Goal: Task Accomplishment & Management: Use online tool/utility

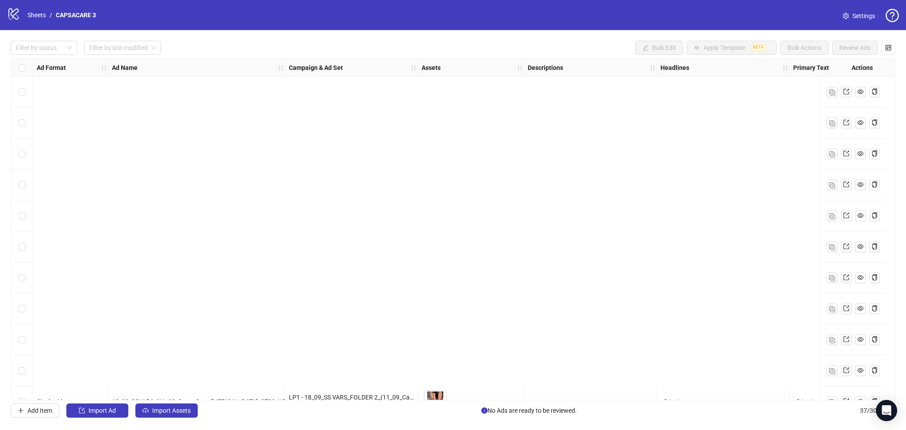
scroll to position [826, 0]
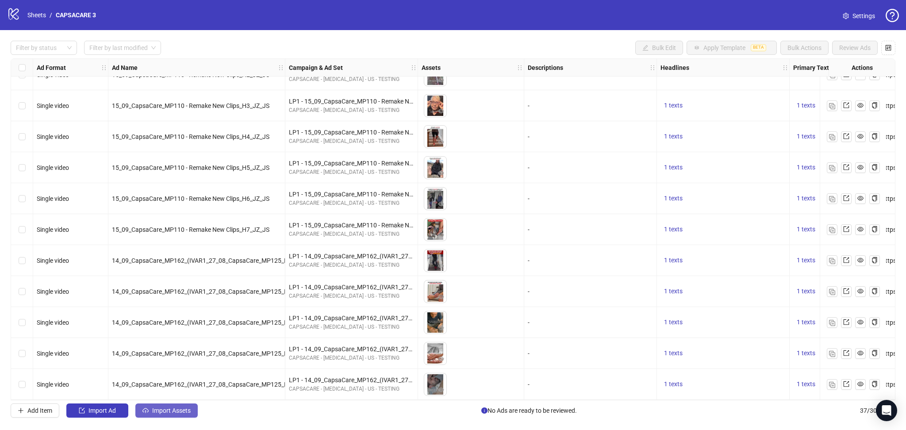
click at [169, 410] on span "Import Assets" at bounding box center [171, 410] width 38 height 7
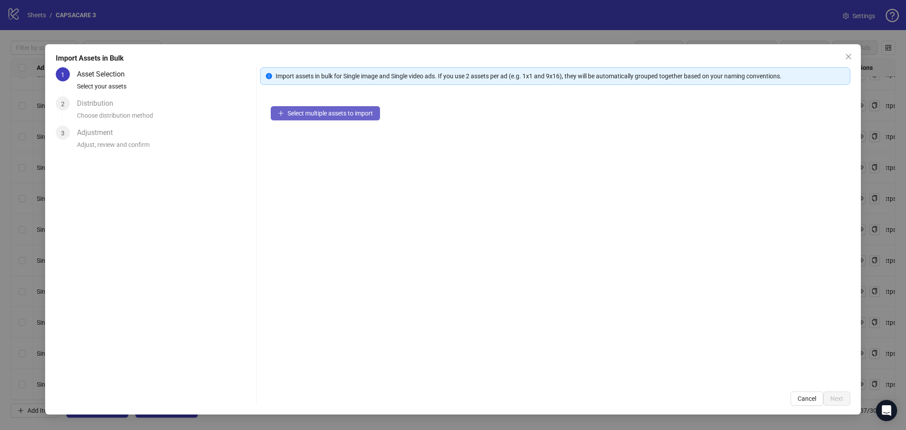
click at [327, 114] on span "Select multiple assets to import" at bounding box center [330, 113] width 85 height 7
click at [833, 396] on span "Next" at bounding box center [836, 398] width 13 height 7
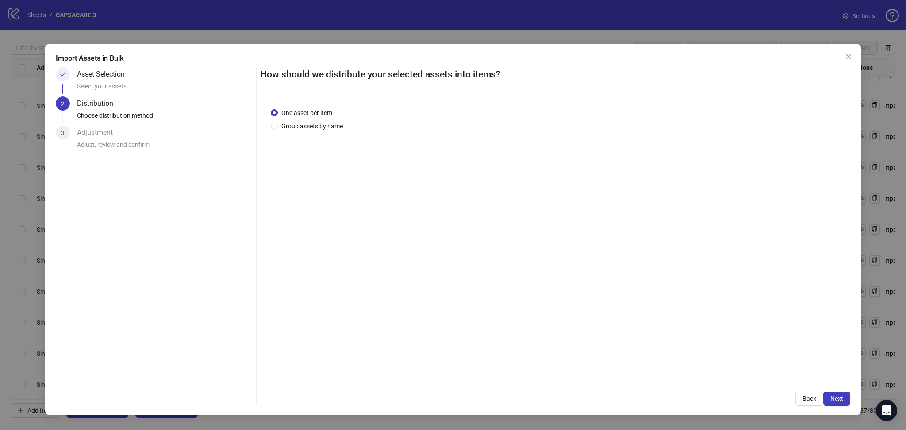
click at [839, 392] on button "Next" at bounding box center [836, 399] width 27 height 14
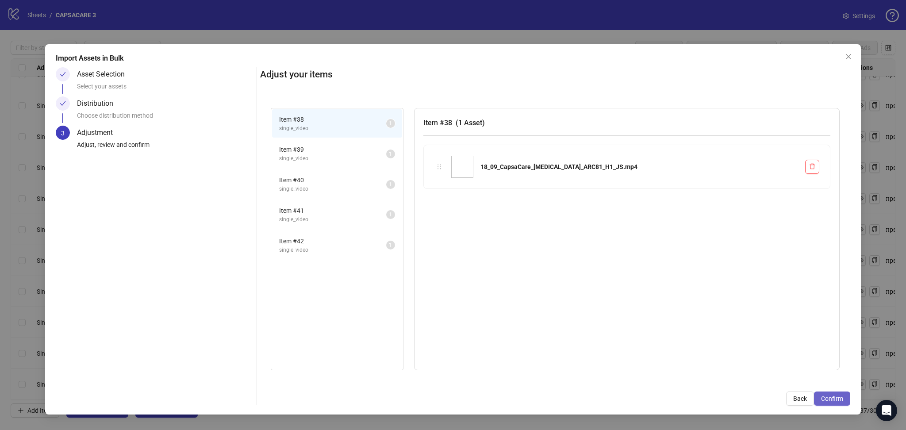
click at [837, 393] on button "Confirm" at bounding box center [832, 399] width 36 height 14
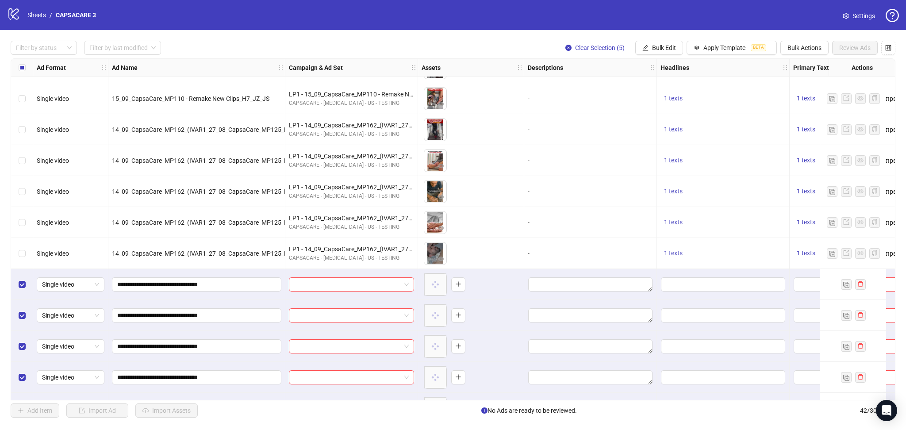
scroll to position [980, 0]
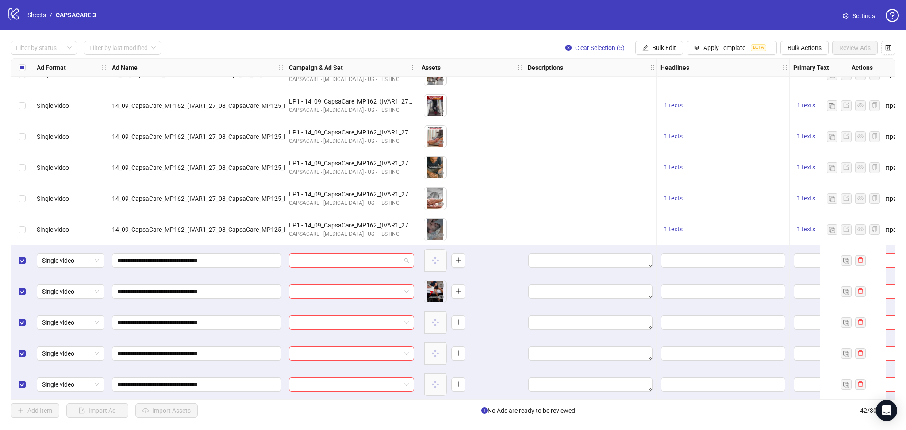
drag, startPoint x: 330, startPoint y: 257, endPoint x: 336, endPoint y: 265, distance: 10.2
click at [331, 257] on input "search" at bounding box center [347, 260] width 107 height 13
paste input "**********"
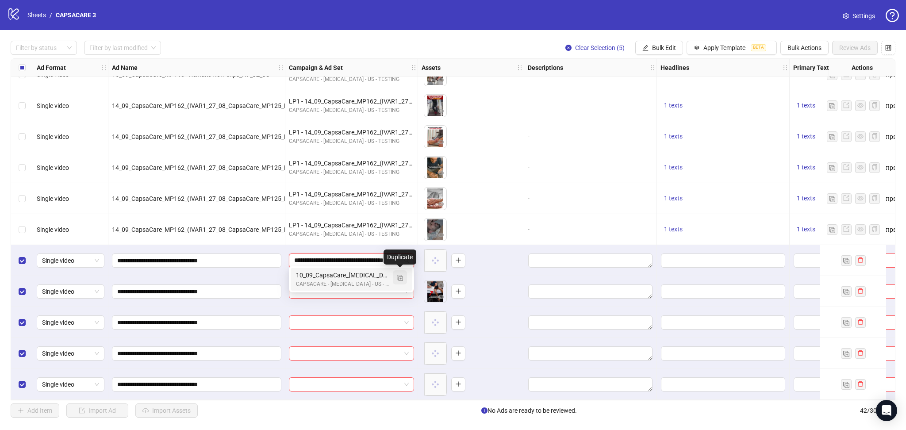
click at [402, 281] on img "button" at bounding box center [400, 278] width 6 height 6
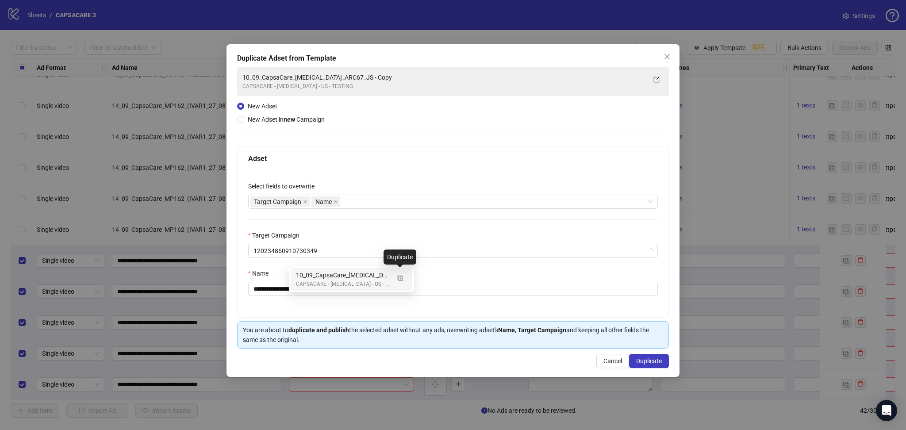
type input "**********"
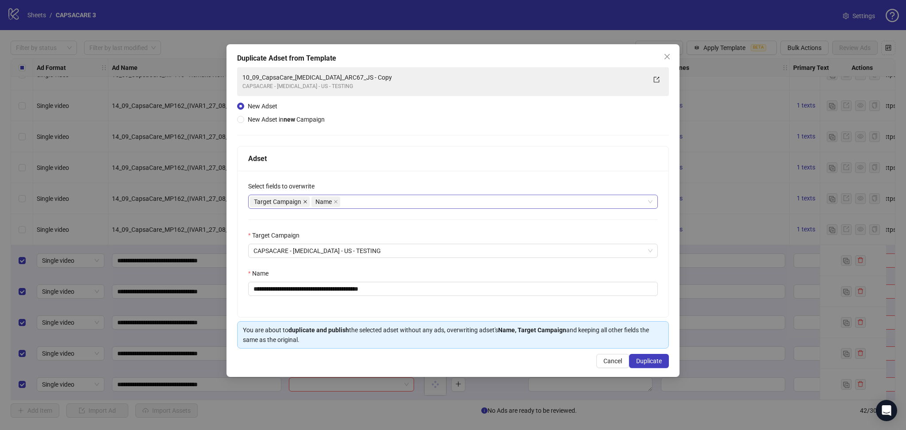
click at [305, 201] on icon "close" at bounding box center [305, 202] width 4 height 4
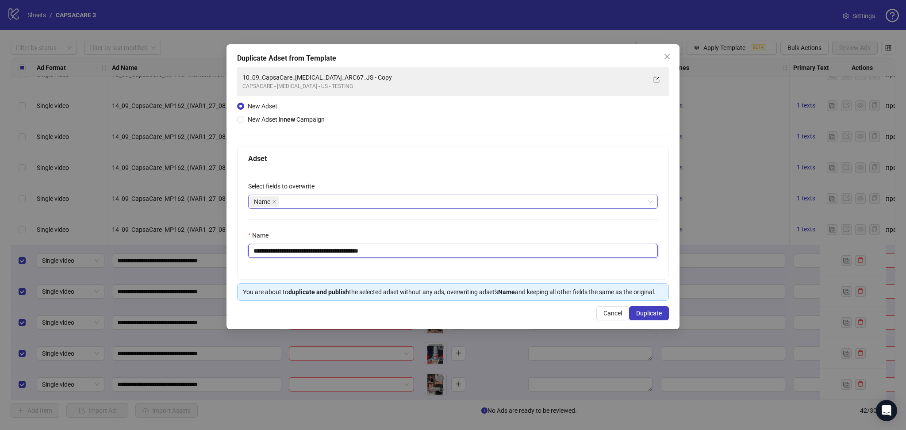
click at [430, 248] on input "**********" at bounding box center [453, 251] width 410 height 14
paste input "text"
type input "**********"
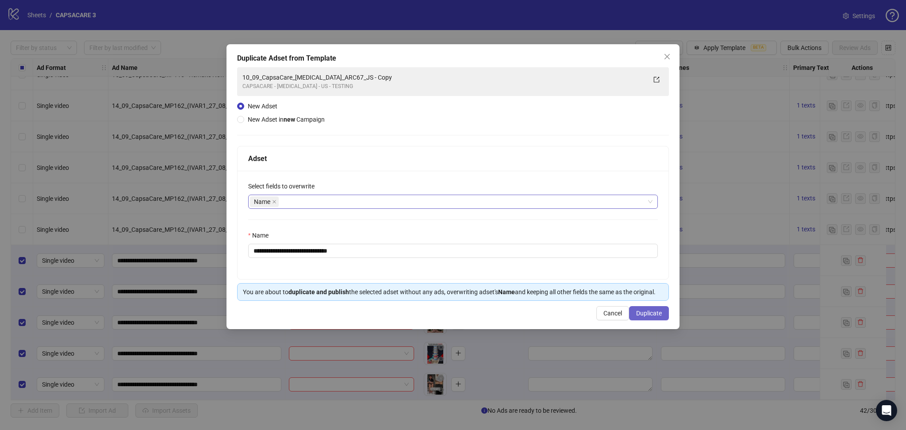
click at [644, 318] on button "Duplicate" at bounding box center [649, 313] width 40 height 14
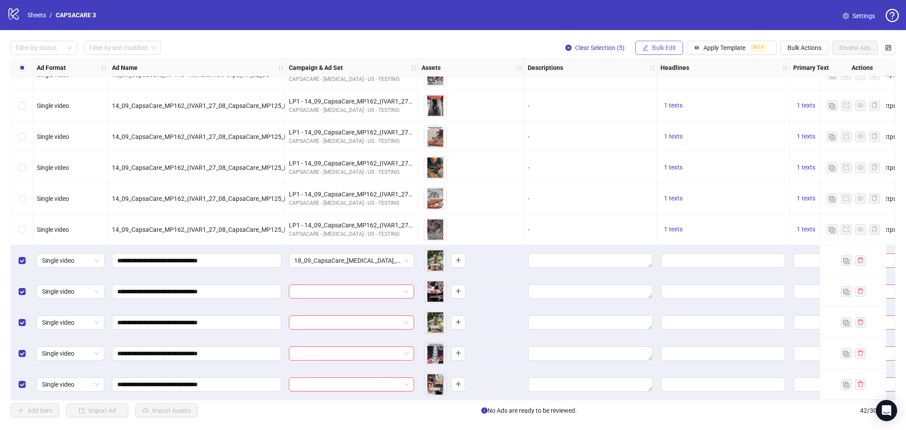
click at [665, 50] on span "Bulk Edit" at bounding box center [664, 47] width 24 height 7
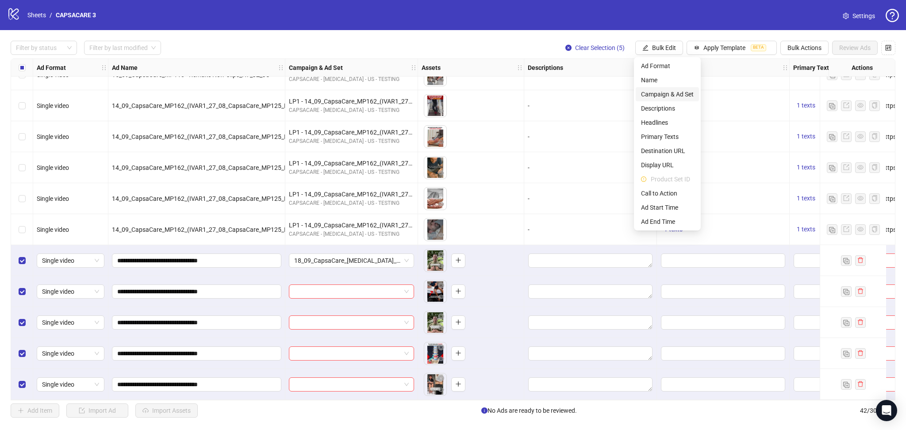
click at [682, 95] on span "Campaign & Ad Set" at bounding box center [667, 94] width 53 height 10
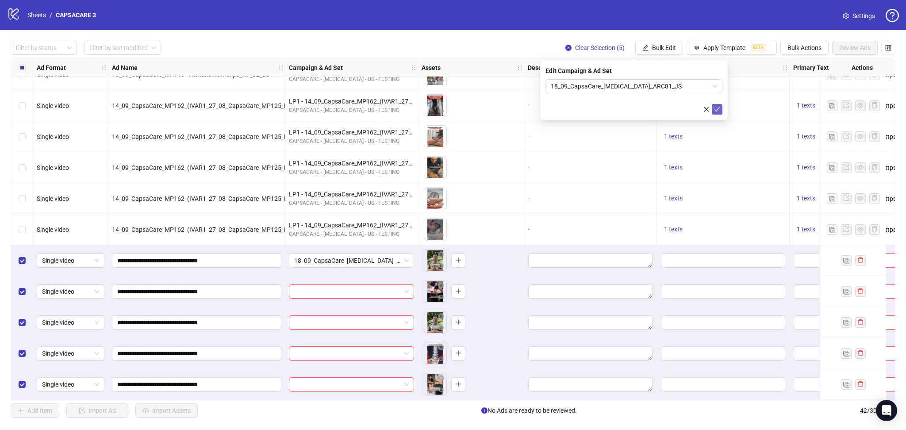
click at [716, 107] on icon "check" at bounding box center [717, 109] width 6 height 6
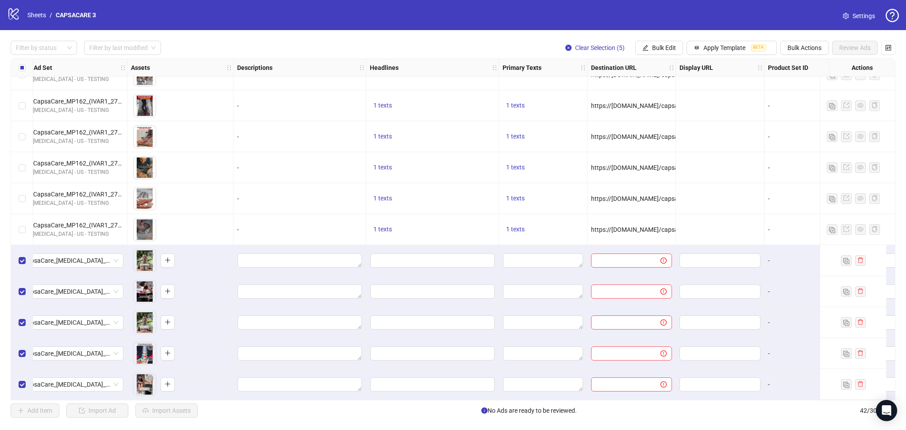
scroll to position [980, 329]
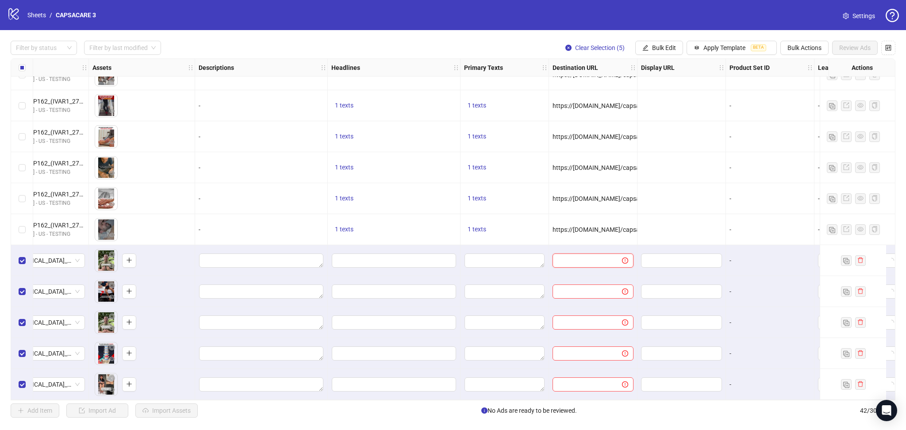
click at [576, 259] on input "text" at bounding box center [584, 261] width 52 height 10
paste input "**********"
type input "**********"
click at [680, 194] on div at bounding box center [682, 198] width 88 height 31
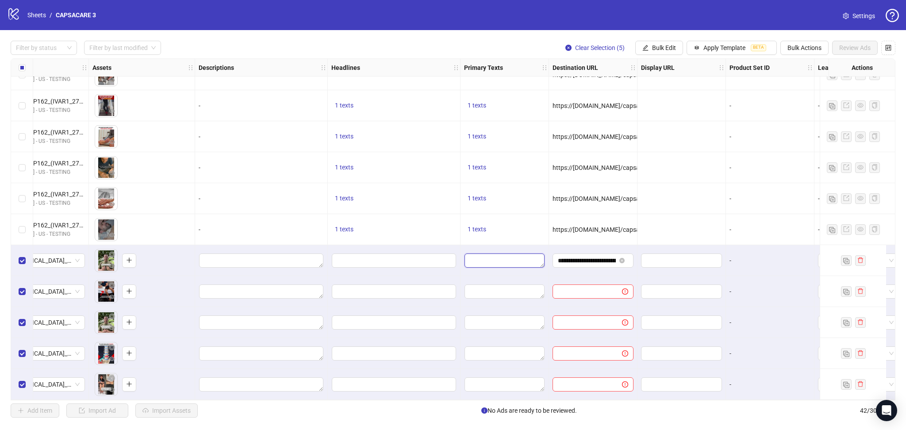
click at [493, 255] on textarea "Edit values" at bounding box center [505, 261] width 80 height 14
click at [482, 303] on textarea "Multi-text input container - paste or copy values" at bounding box center [504, 306] width 121 height 24
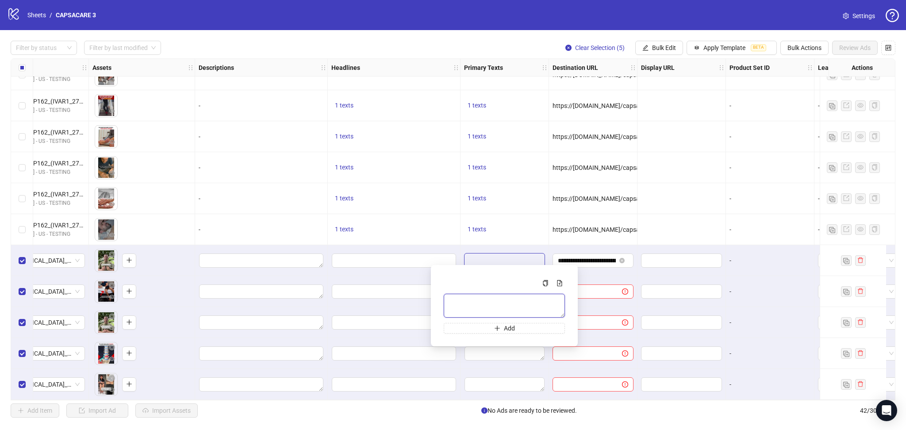
paste textarea "**********"
type textarea "**********"
click at [699, 188] on div at bounding box center [682, 198] width 88 height 31
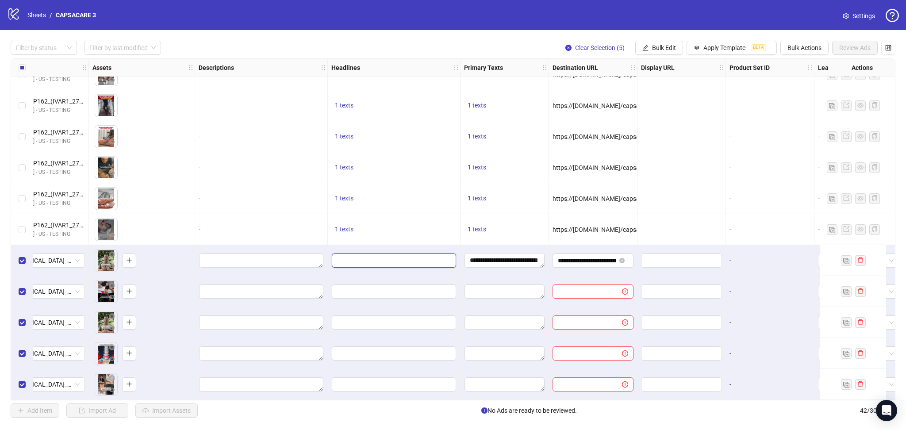
click at [386, 260] on input "Edit values" at bounding box center [394, 261] width 124 height 14
click at [378, 297] on input "Multi-input container - paste or copy values" at bounding box center [393, 301] width 121 height 14
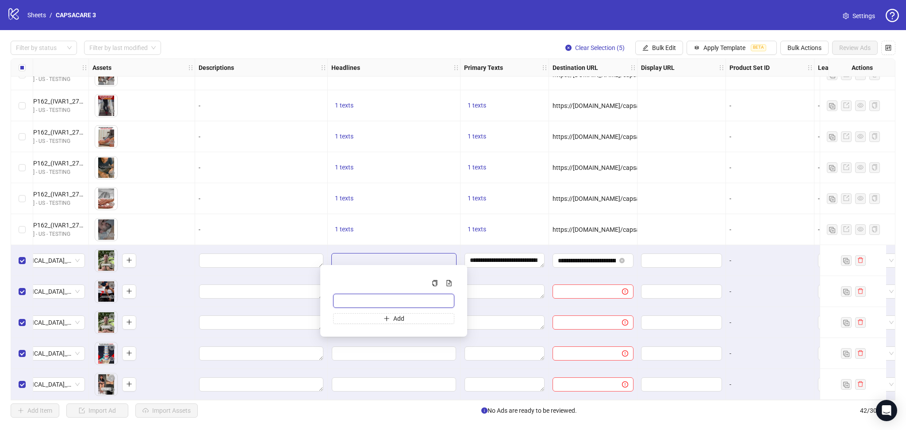
paste input "**********"
type input "**********"
click at [416, 202] on div "1 texts" at bounding box center [394, 198] width 133 height 31
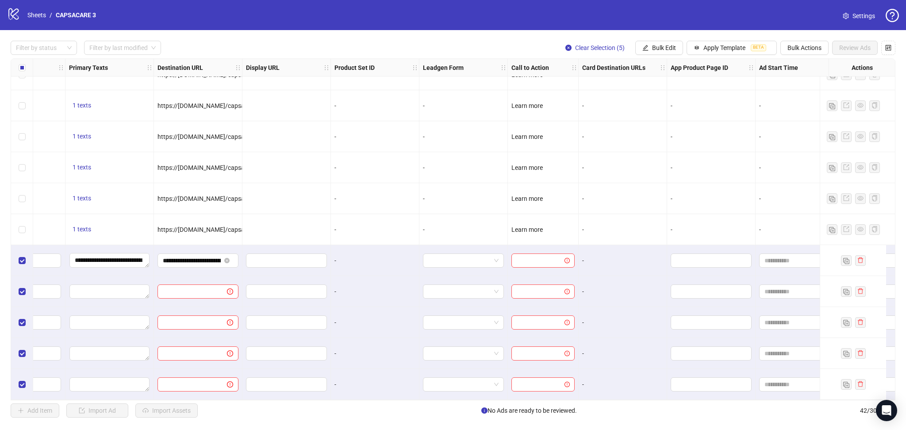
scroll to position [980, 764]
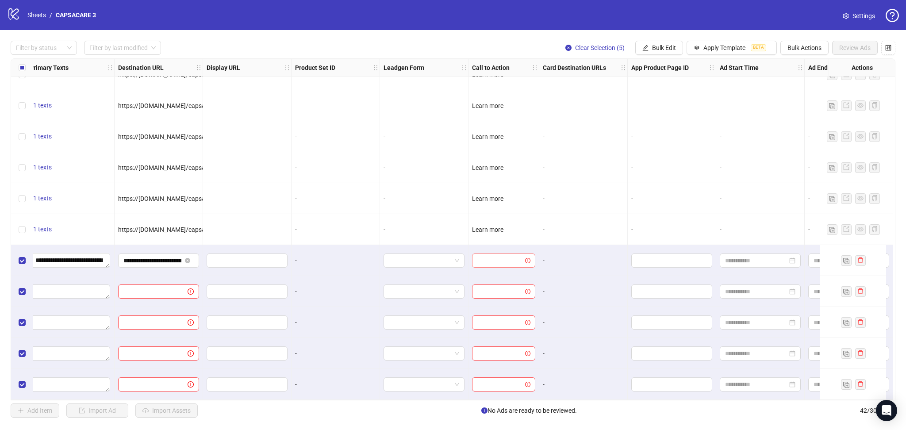
click at [495, 256] on input "search" at bounding box center [499, 260] width 45 height 13
drag, startPoint x: 532, startPoint y: 296, endPoint x: 528, endPoint y: 324, distance: 28.6
click at [528, 324] on div "Get offer Get quote Get showtimes Learn more Listen now Order now Play game Req…" at bounding box center [503, 324] width 60 height 113
click at [506, 306] on div "Learn more" at bounding box center [503, 306] width 49 height 10
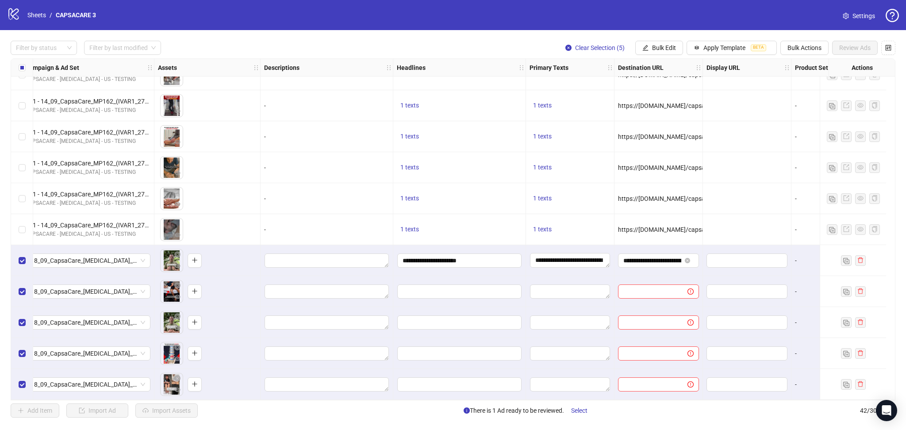
scroll to position [980, 0]
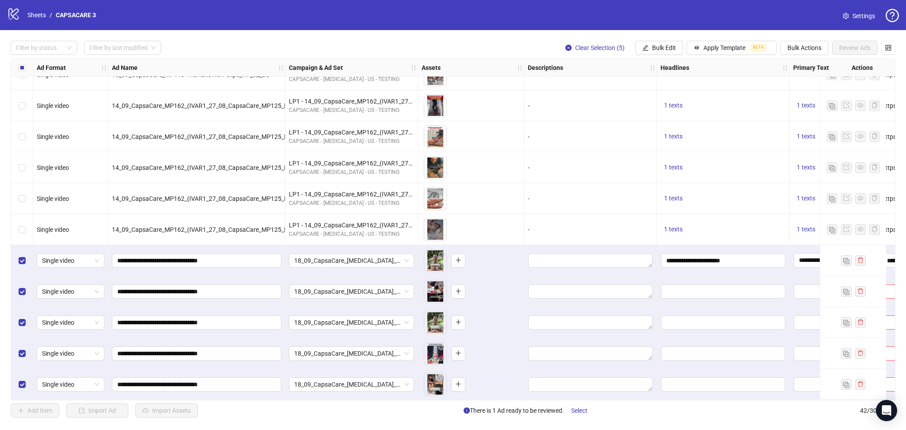
click at [23, 74] on div "Select all rows" at bounding box center [22, 68] width 22 height 18
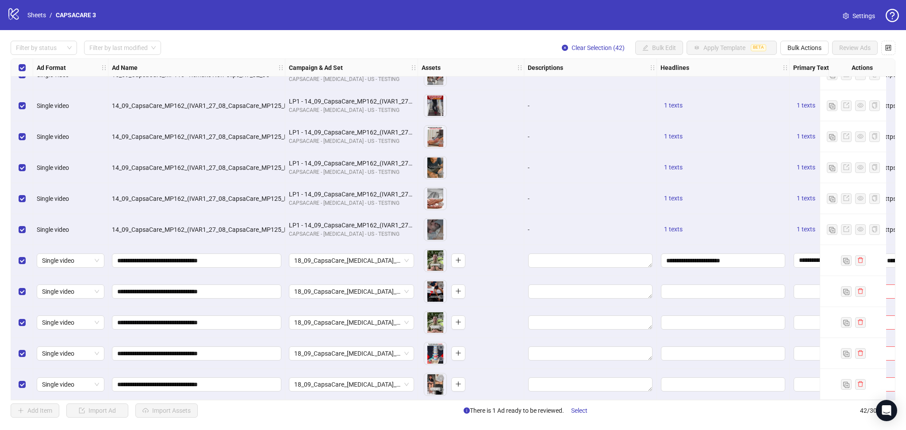
click at [23, 74] on div "Select all rows" at bounding box center [22, 68] width 22 height 18
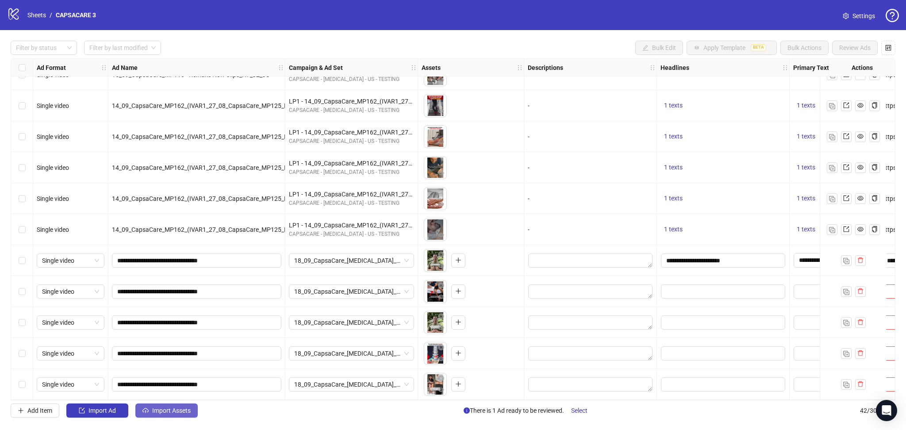
click at [165, 412] on span "Import Assets" at bounding box center [171, 410] width 38 height 7
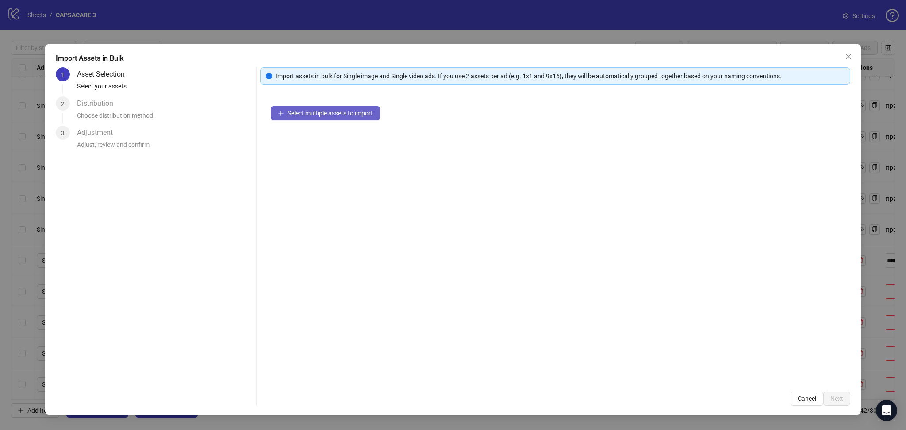
click at [345, 113] on span "Select multiple assets to import" at bounding box center [330, 113] width 85 height 7
click at [842, 398] on span "Next" at bounding box center [836, 398] width 13 height 7
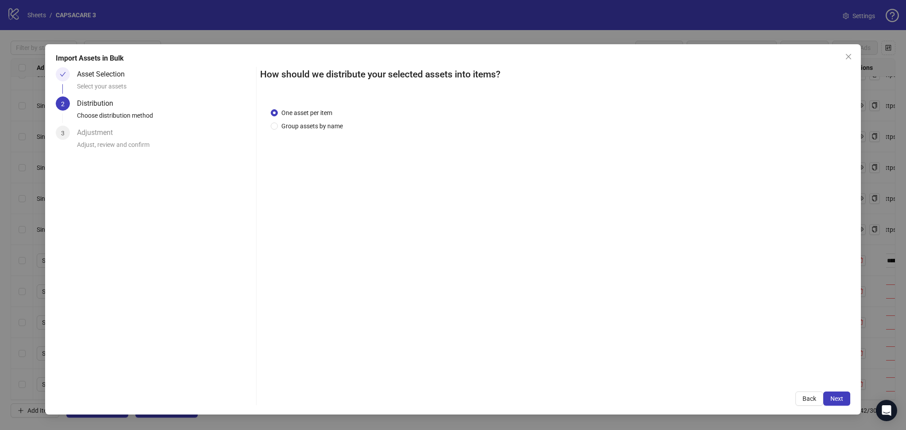
click at [840, 401] on span "Next" at bounding box center [836, 398] width 13 height 7
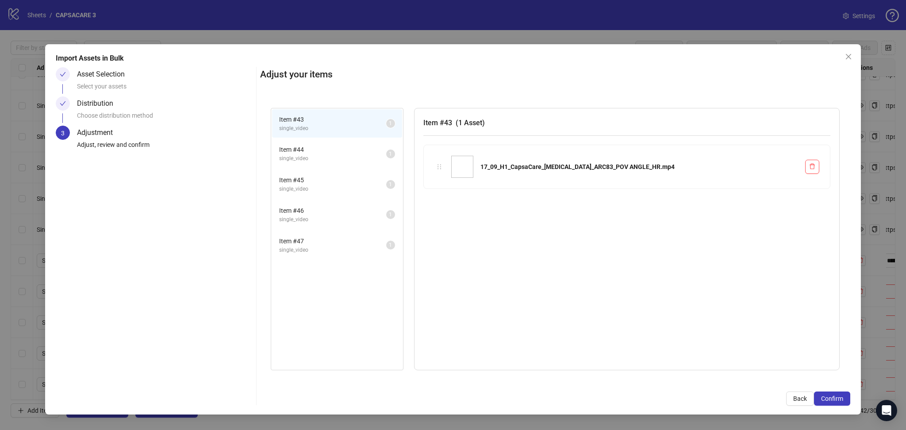
click at [840, 401] on span "Confirm" at bounding box center [832, 398] width 22 height 7
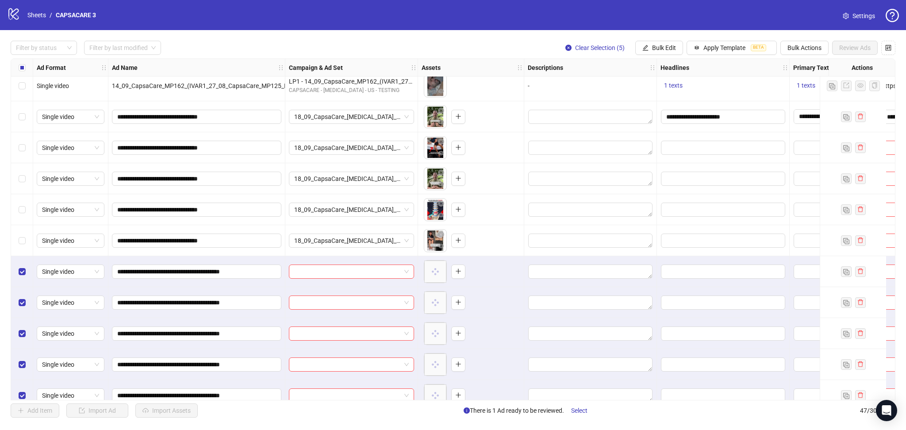
scroll to position [1135, 0]
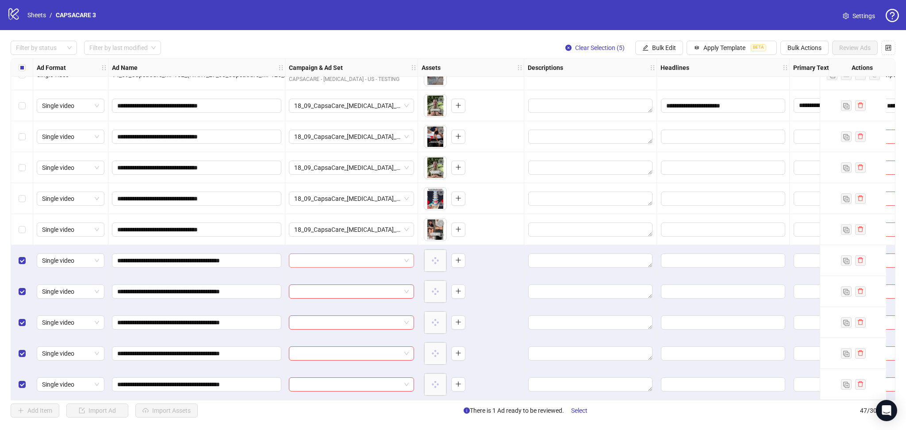
click at [329, 258] on input "search" at bounding box center [347, 260] width 107 height 13
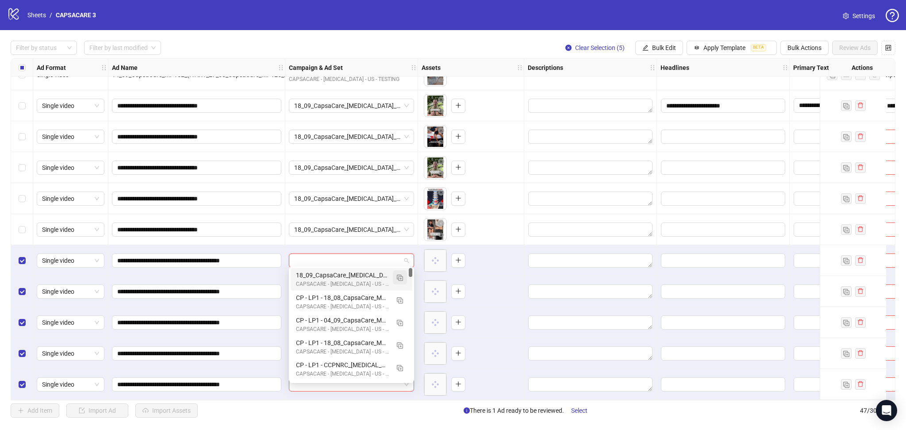
click at [398, 275] on img "button" at bounding box center [400, 278] width 6 height 6
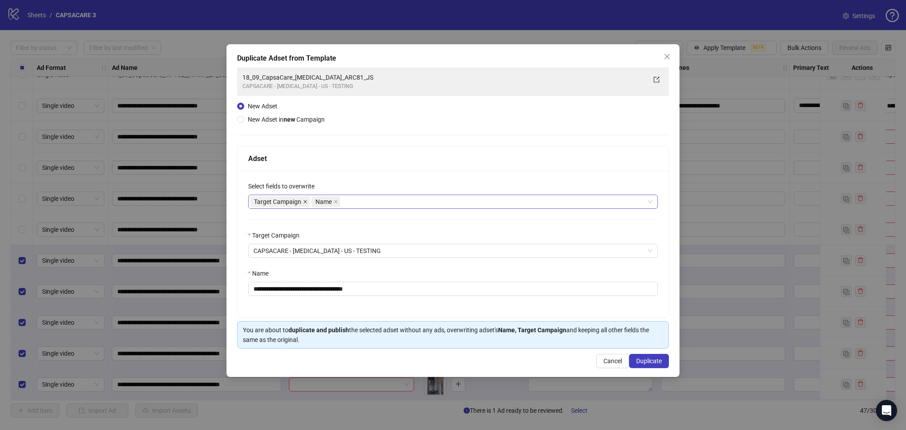
click at [305, 202] on icon "close" at bounding box center [305, 202] width 4 height 4
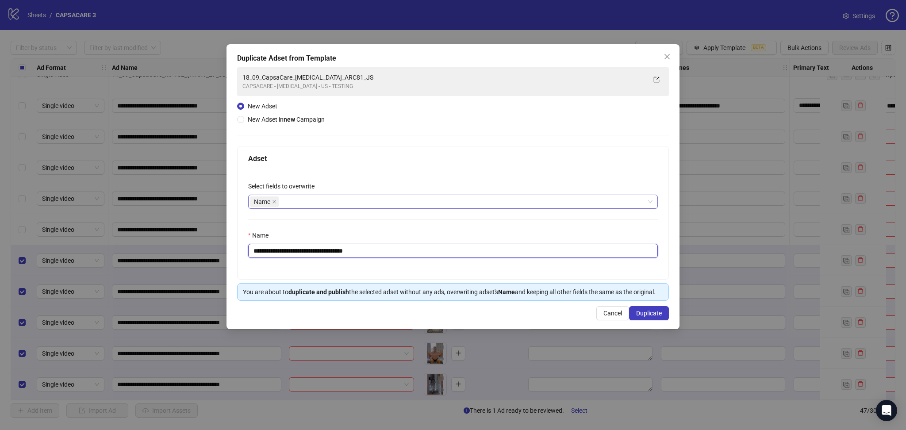
click at [292, 248] on input "**********" at bounding box center [453, 251] width 410 height 14
paste input "***"
type input "**********"
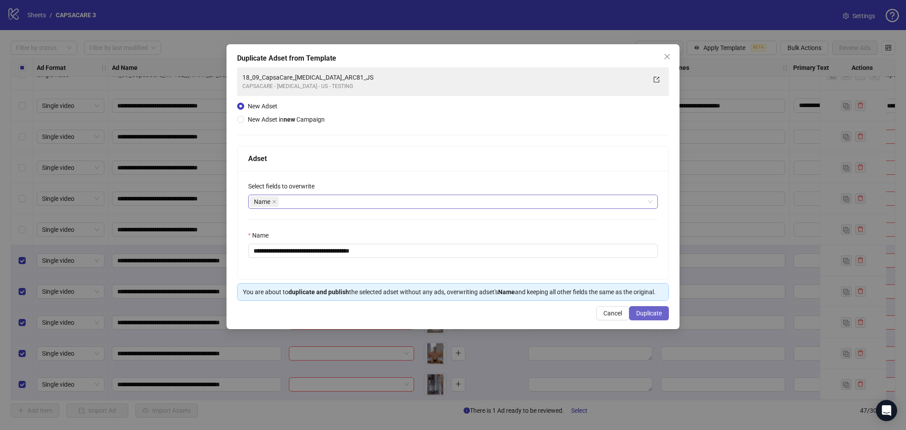
click at [659, 314] on span "Duplicate" at bounding box center [649, 313] width 26 height 7
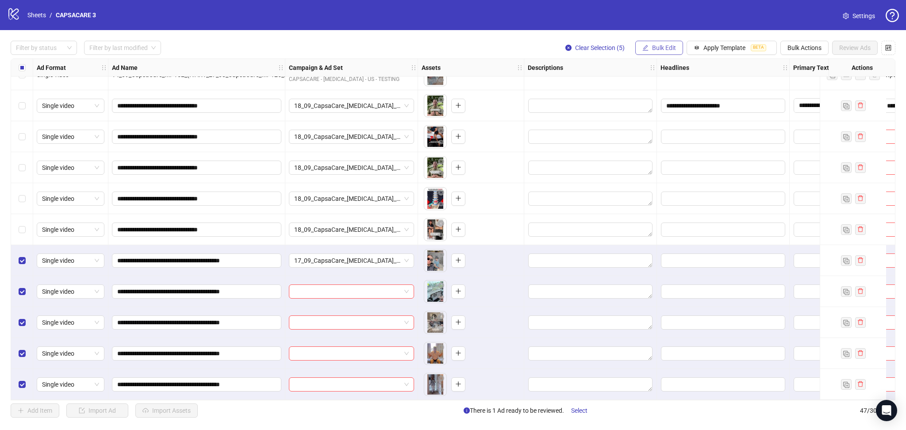
click at [666, 48] on span "Bulk Edit" at bounding box center [664, 47] width 24 height 7
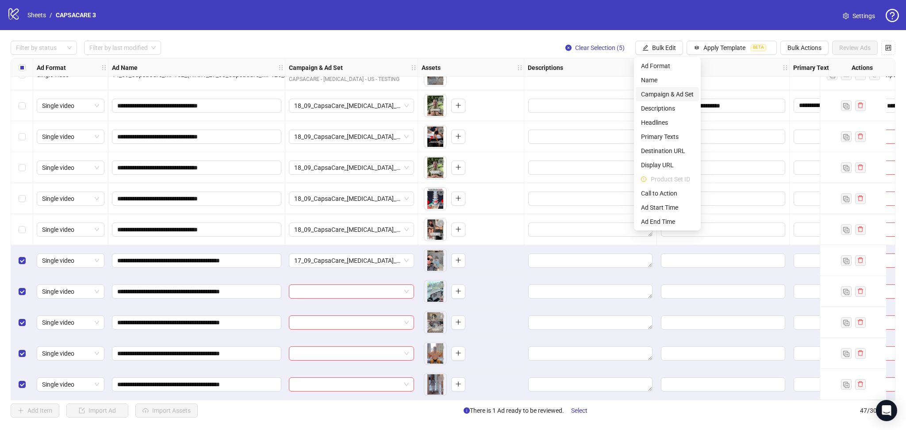
drag, startPoint x: 669, startPoint y: 96, endPoint x: 693, endPoint y: 119, distance: 32.9
click at [669, 97] on span "Campaign & Ad Set" at bounding box center [667, 94] width 53 height 10
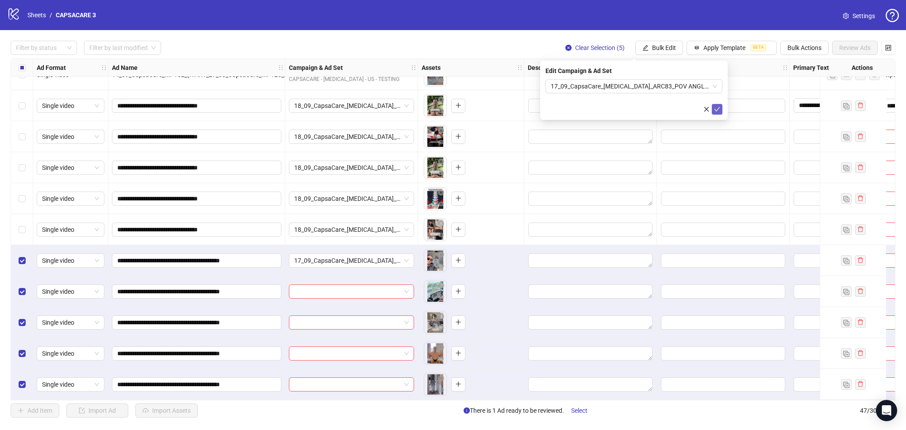
click at [715, 106] on span "submit" at bounding box center [717, 109] width 6 height 7
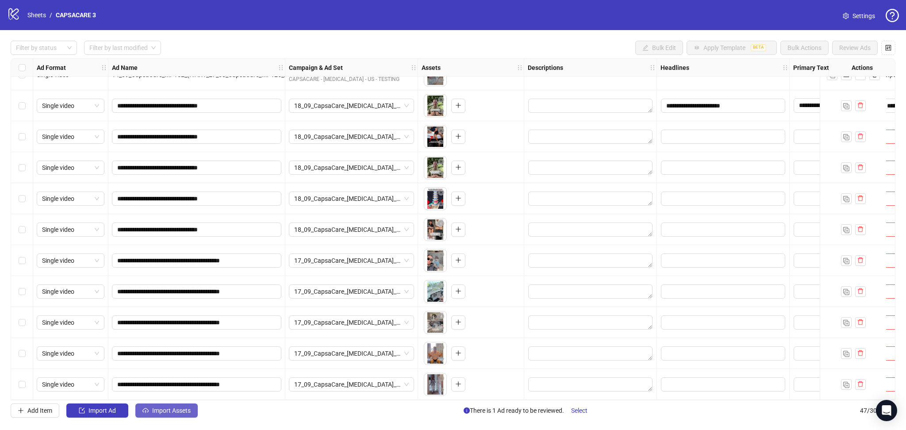
click at [165, 412] on span "Import Assets" at bounding box center [171, 410] width 38 height 7
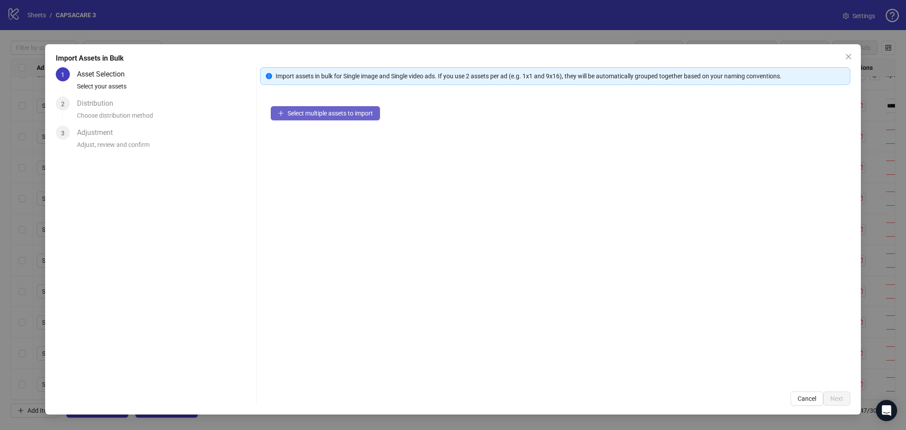
click at [338, 114] on span "Select multiple assets to import" at bounding box center [330, 113] width 85 height 7
click at [842, 393] on button "Next" at bounding box center [836, 399] width 27 height 14
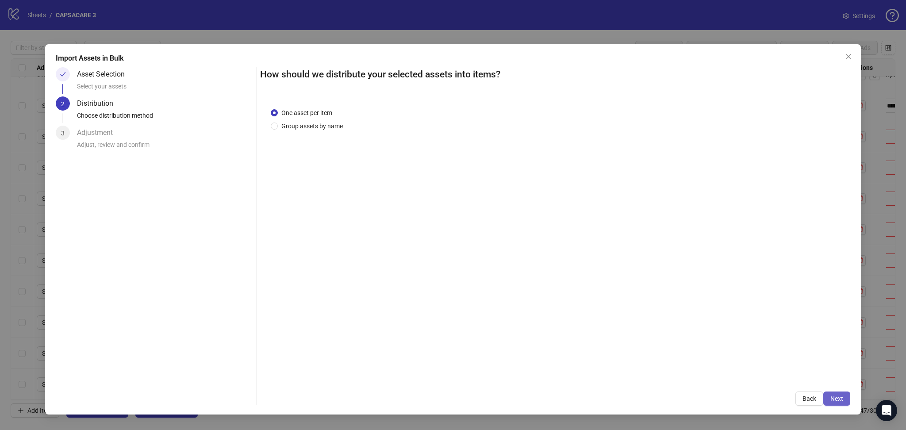
click at [845, 398] on button "Next" at bounding box center [836, 399] width 27 height 14
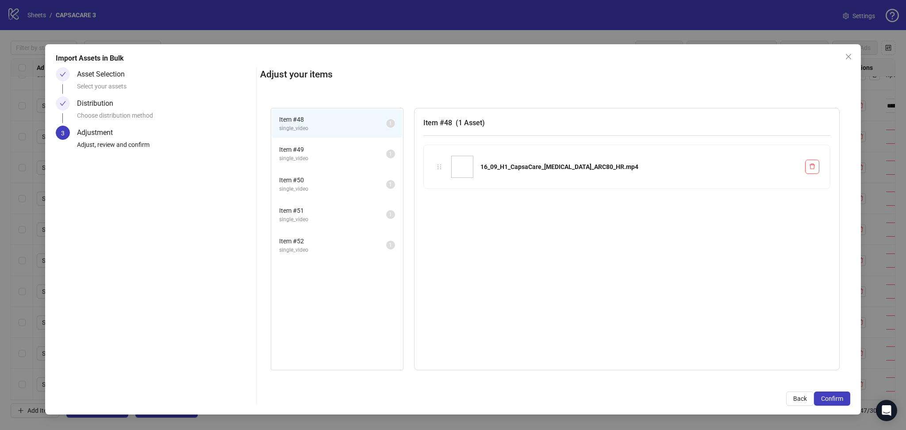
click at [844, 398] on button "Confirm" at bounding box center [832, 399] width 36 height 14
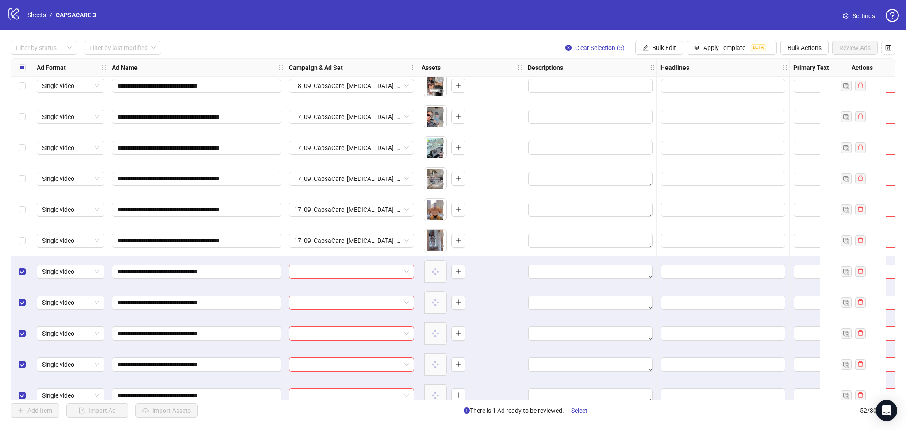
scroll to position [1290, 0]
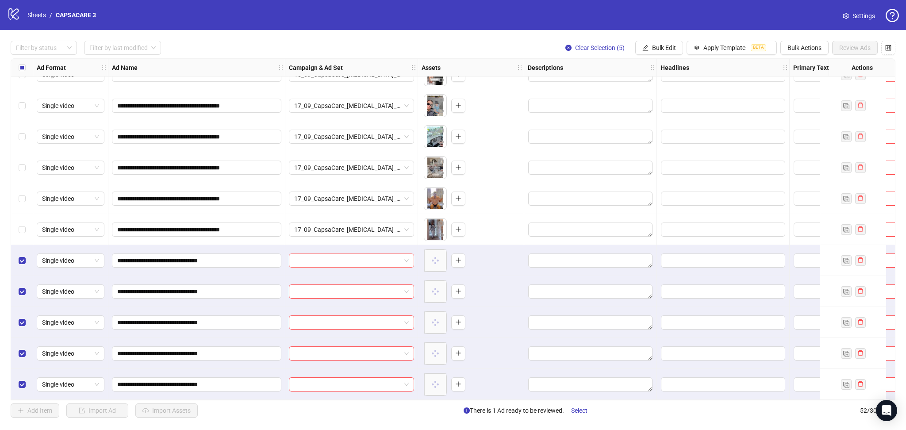
click at [308, 261] on input "search" at bounding box center [347, 260] width 107 height 13
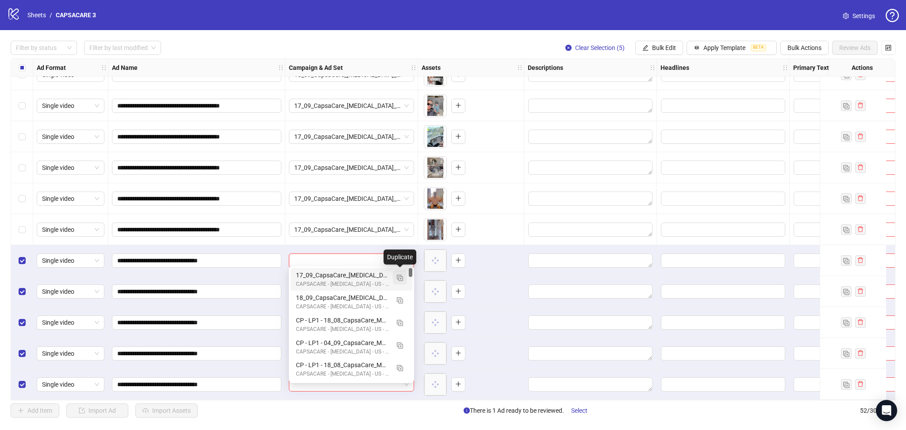
click at [401, 273] on button "button" at bounding box center [400, 277] width 14 height 14
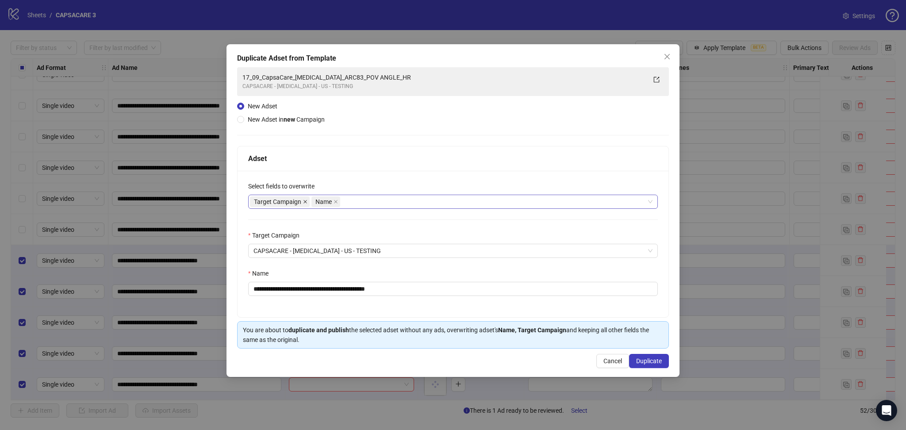
click at [305, 201] on icon "close" at bounding box center [306, 202] width 4 height 4
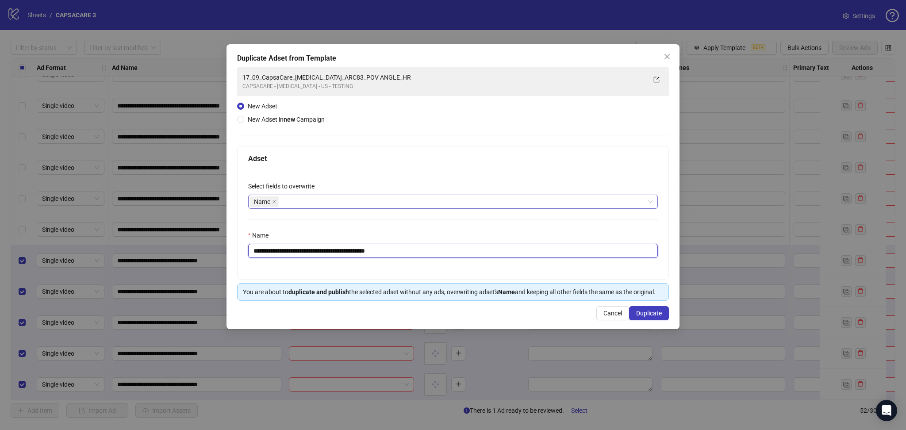
click at [280, 248] on input "**********" at bounding box center [453, 251] width 410 height 14
click at [279, 248] on input "**********" at bounding box center [453, 251] width 410 height 14
paste input "text"
type input "**********"
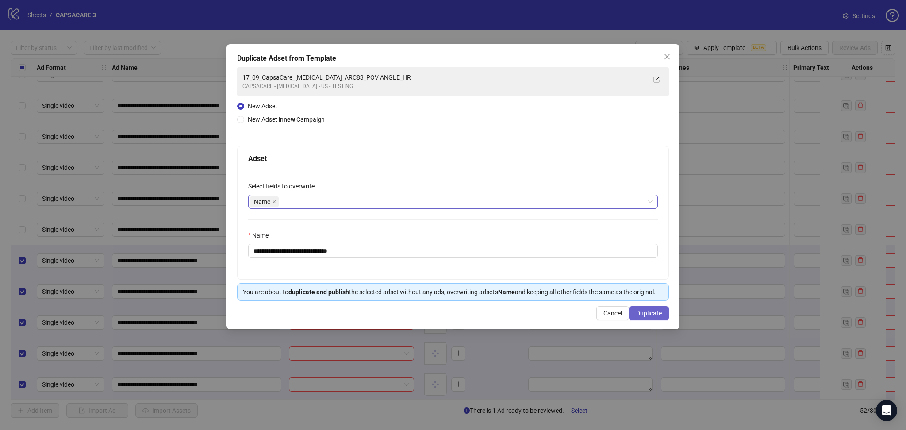
click at [651, 311] on span "Duplicate" at bounding box center [649, 313] width 26 height 7
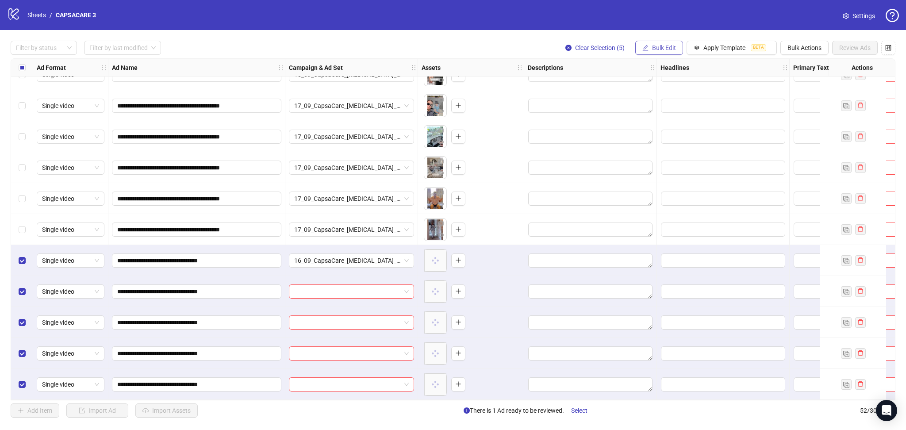
click at [661, 49] on span "Bulk Edit" at bounding box center [664, 47] width 24 height 7
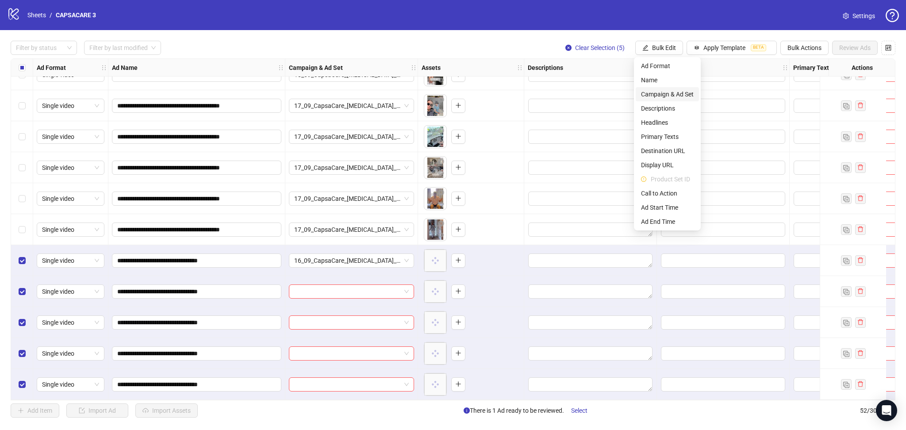
click at [673, 92] on span "Campaign & Ad Set" at bounding box center [667, 94] width 53 height 10
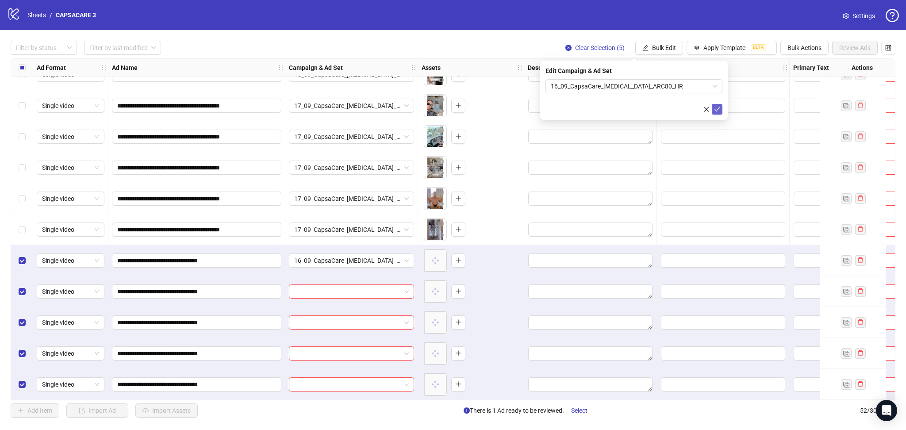
click at [716, 106] on icon "check" at bounding box center [717, 109] width 6 height 6
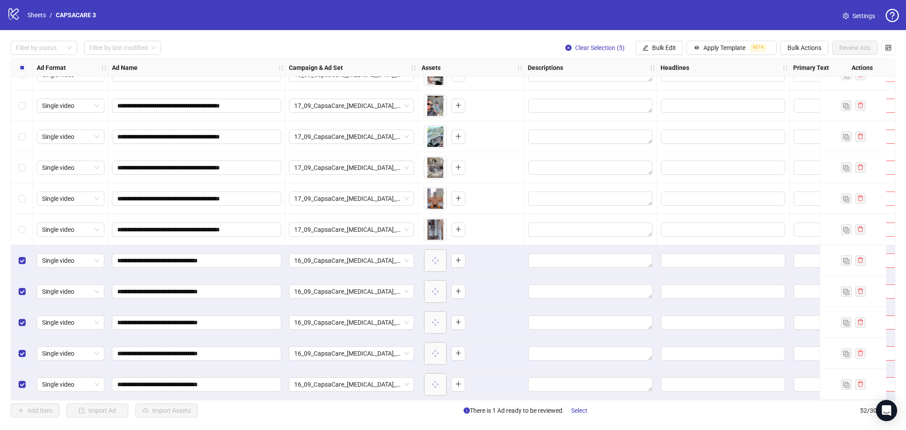
click at [24, 63] on label "Select all rows" at bounding box center [22, 68] width 7 height 10
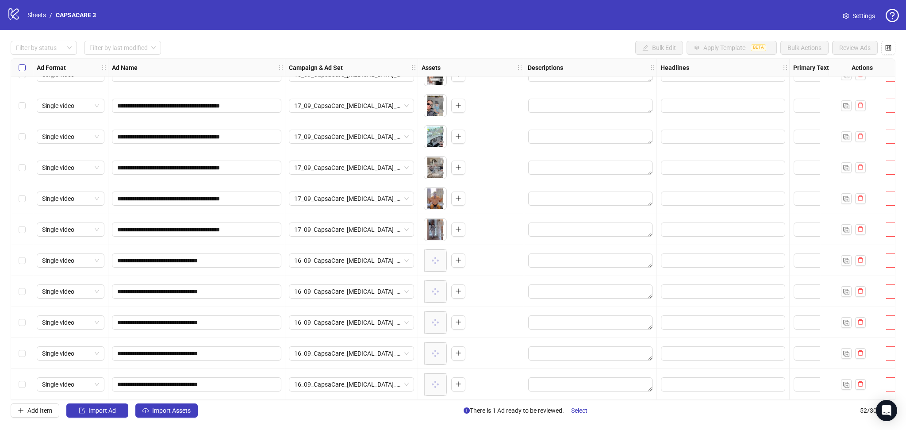
click at [24, 63] on label "Select all rows" at bounding box center [22, 68] width 7 height 10
drag, startPoint x: 168, startPoint y: 418, endPoint x: 173, endPoint y: 419, distance: 4.5
click at [168, 419] on div "**********" at bounding box center [453, 229] width 906 height 398
click at [153, 414] on span "Import Assets" at bounding box center [171, 410] width 38 height 7
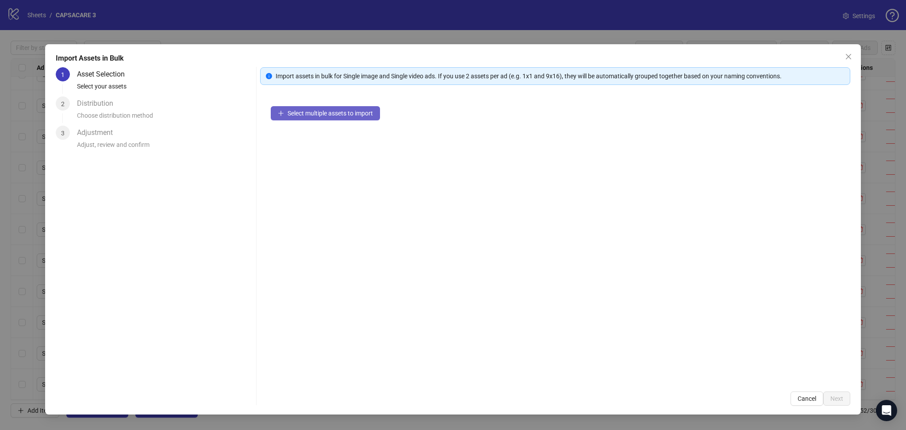
click at [312, 109] on button "Select multiple assets to import" at bounding box center [325, 113] width 109 height 14
click at [845, 393] on button "Next" at bounding box center [836, 399] width 27 height 14
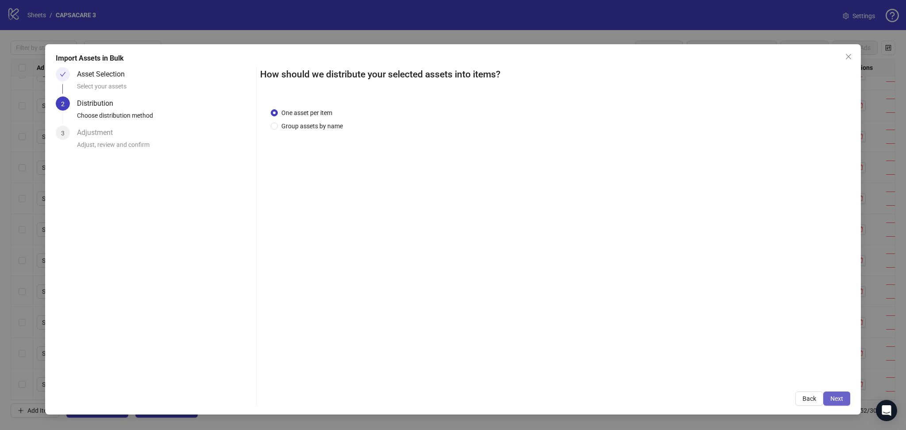
click at [839, 398] on span "Next" at bounding box center [836, 398] width 13 height 7
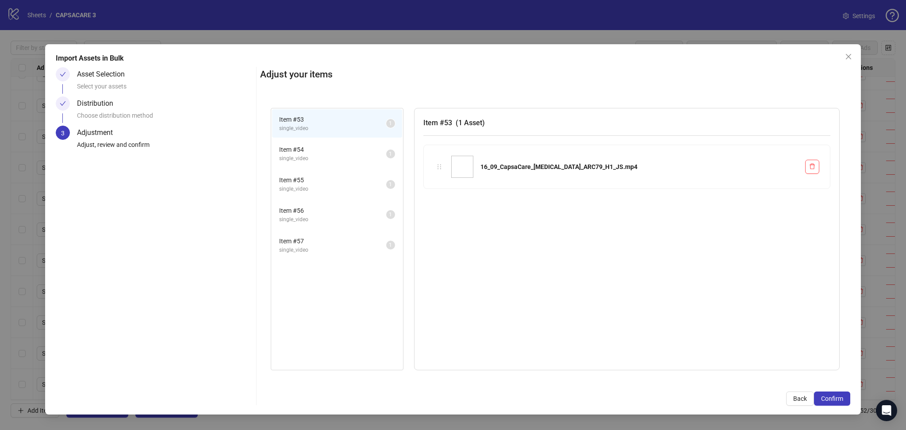
click at [839, 398] on span "Confirm" at bounding box center [832, 398] width 22 height 7
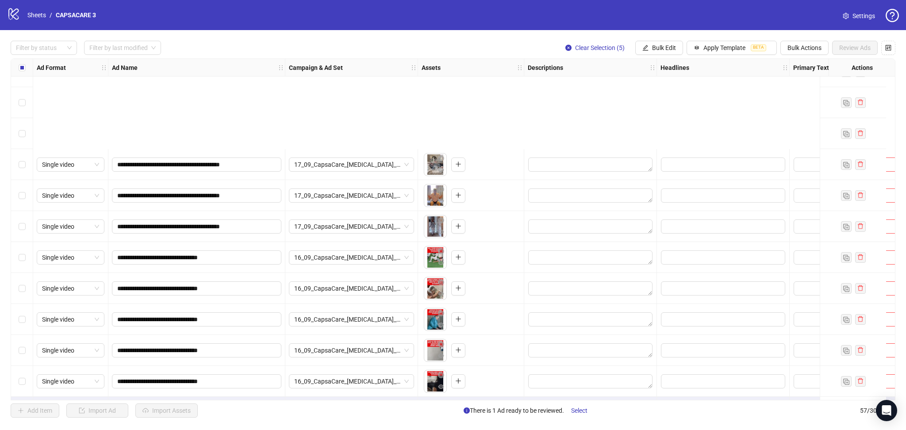
scroll to position [1445, 0]
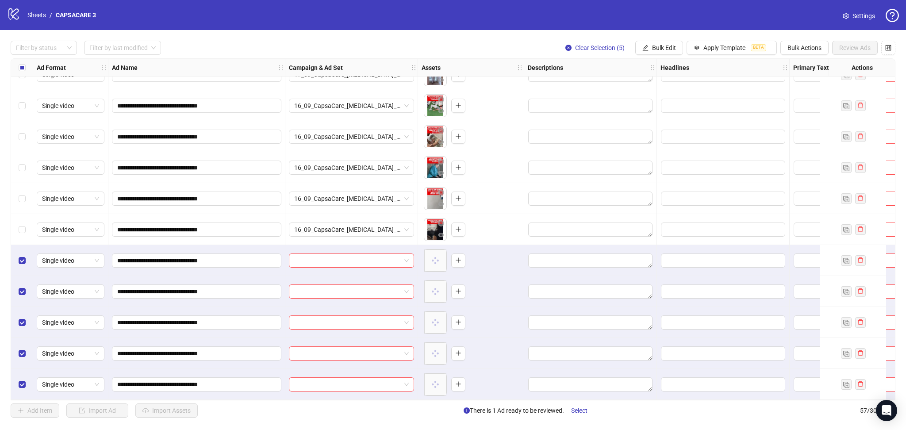
click at [316, 265] on div at bounding box center [351, 260] width 133 height 31
click at [322, 257] on input "search" at bounding box center [347, 260] width 107 height 13
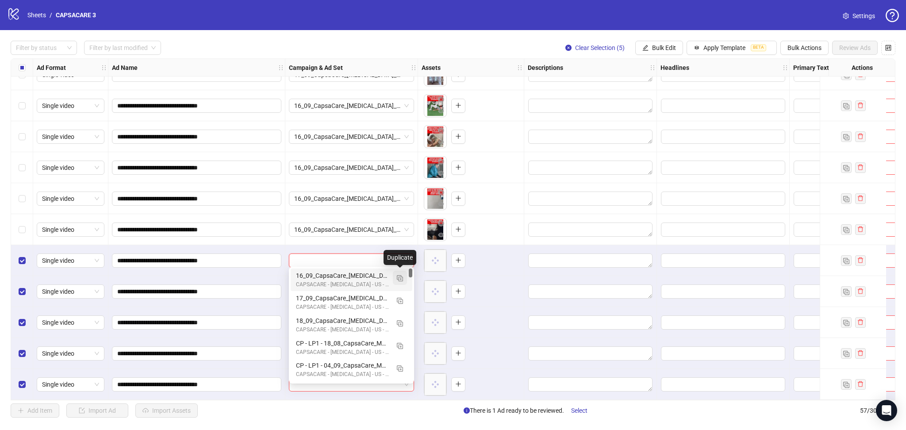
click at [397, 274] on span "button" at bounding box center [400, 277] width 6 height 7
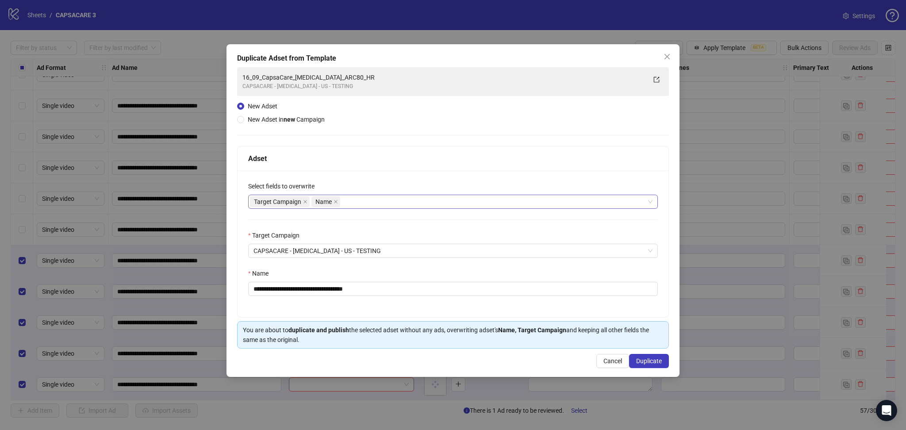
click at [307, 204] on span "Target Campaign" at bounding box center [280, 201] width 60 height 11
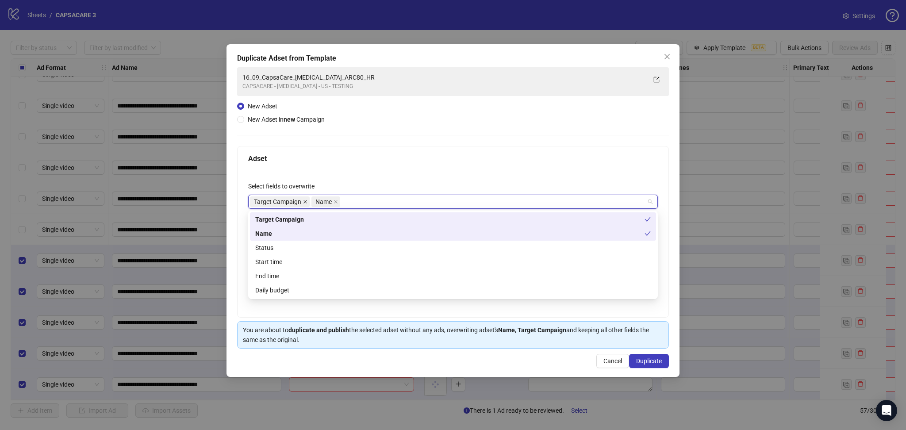
click at [304, 201] on icon "close" at bounding box center [305, 202] width 4 height 4
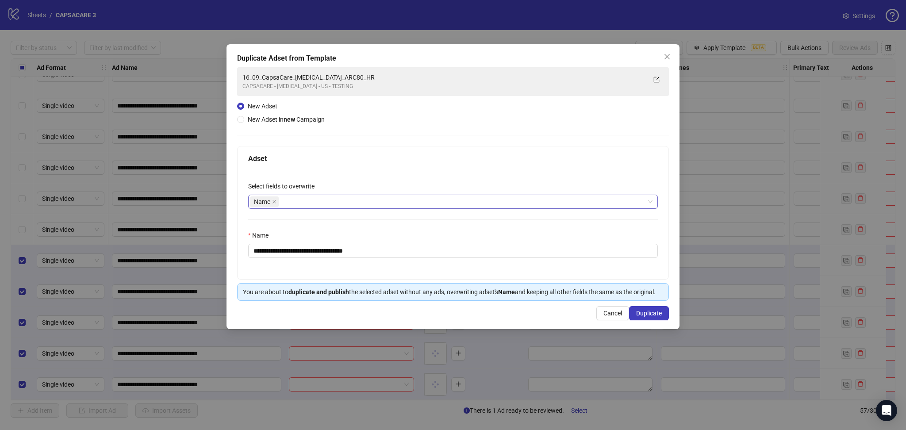
click at [440, 160] on div "Adset" at bounding box center [453, 158] width 410 height 11
click at [337, 252] on input "**********" at bounding box center [453, 251] width 410 height 14
paste input "text"
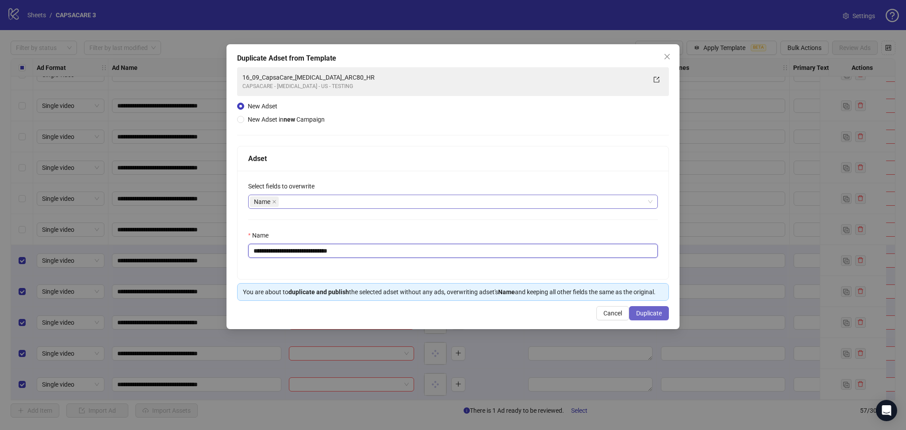
type input "**********"
click at [656, 311] on span "Duplicate" at bounding box center [649, 313] width 26 height 7
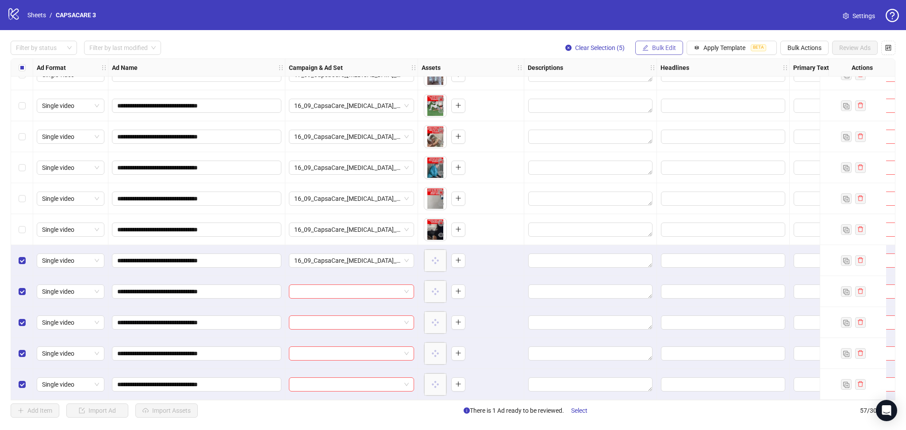
click at [661, 46] on span "Bulk Edit" at bounding box center [664, 47] width 24 height 7
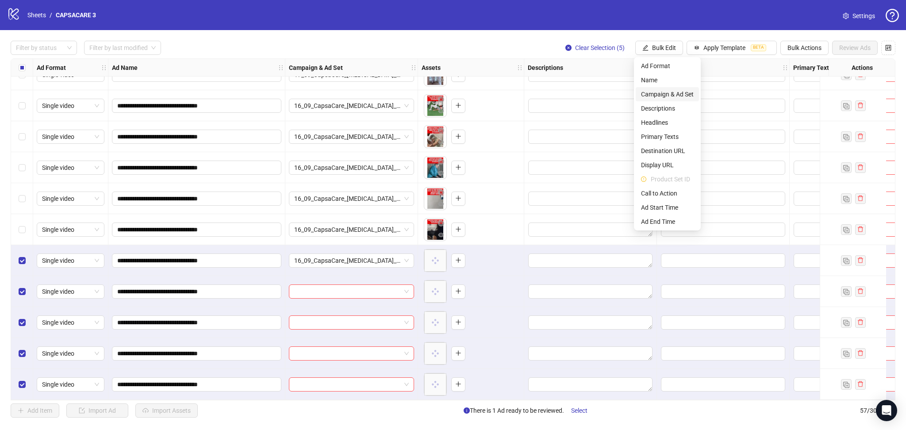
click at [676, 93] on span "Campaign & Ad Set" at bounding box center [667, 94] width 53 height 10
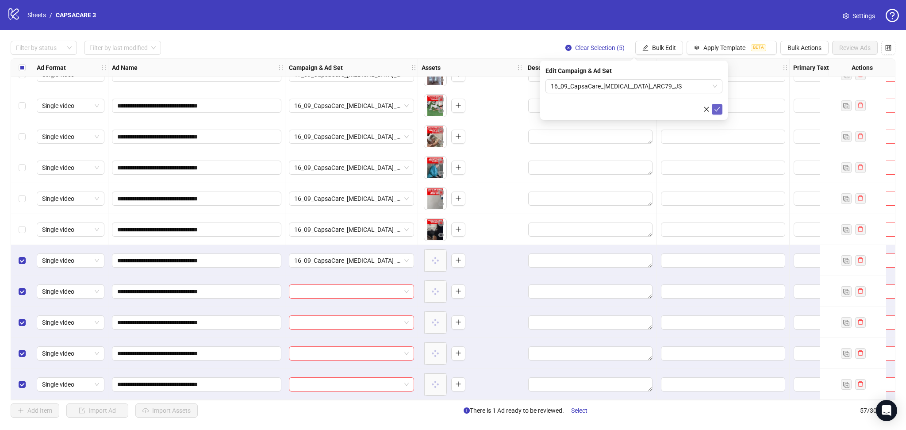
click at [719, 109] on icon "check" at bounding box center [717, 109] width 6 height 6
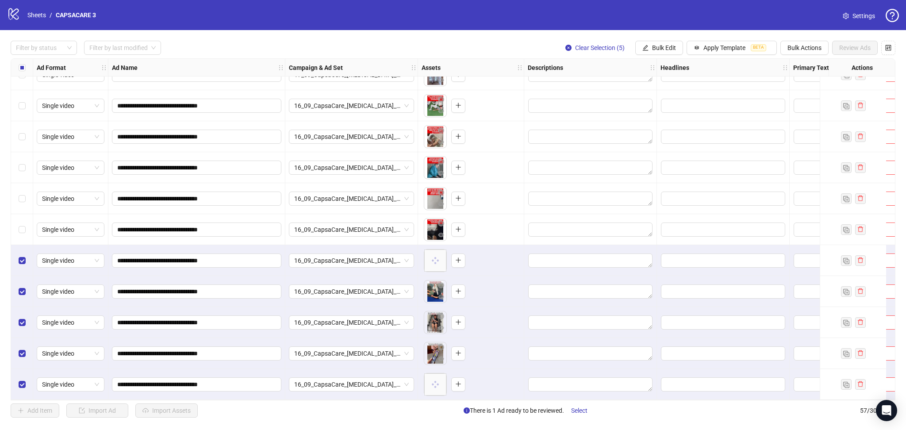
click at [27, 67] on div "Select all rows" at bounding box center [22, 68] width 22 height 18
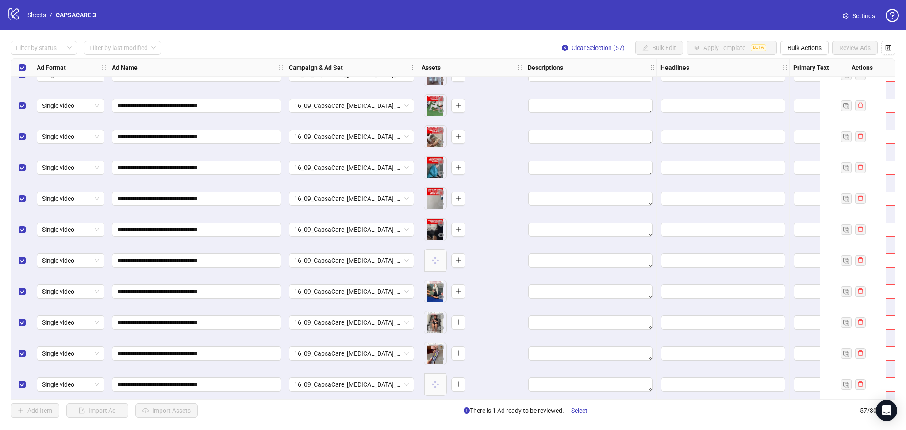
click at [27, 67] on div "Select all rows" at bounding box center [22, 68] width 22 height 18
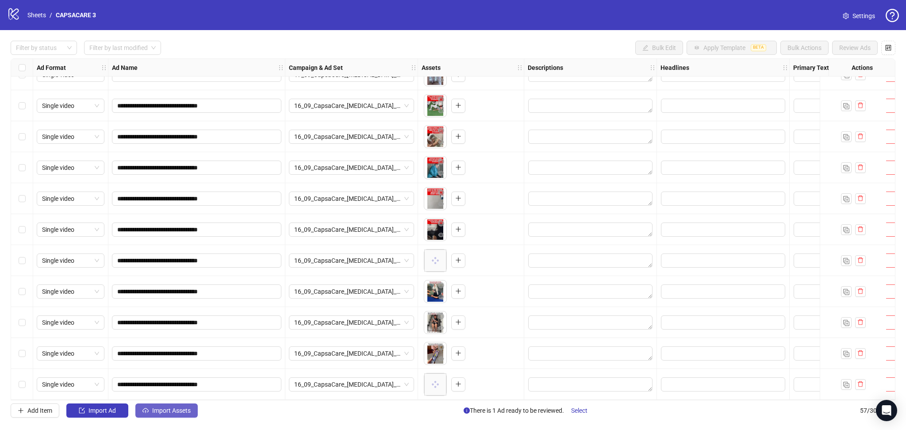
click at [165, 415] on button "Import Assets" at bounding box center [166, 411] width 62 height 14
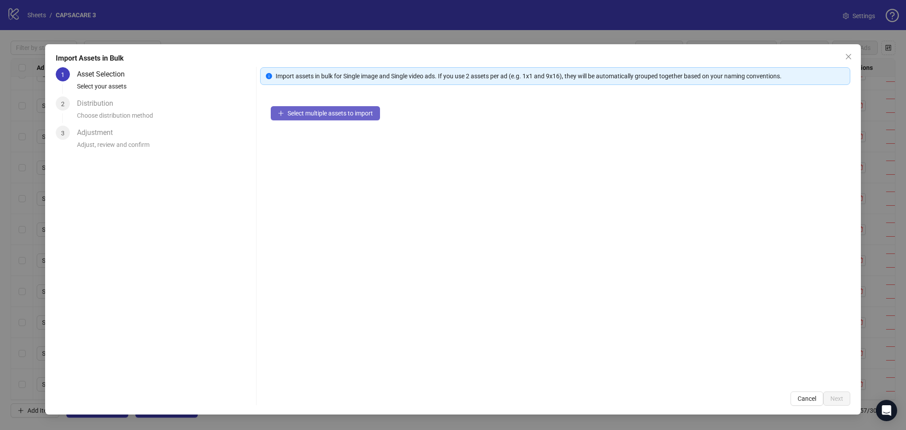
click at [316, 110] on span "Select multiple assets to import" at bounding box center [330, 113] width 85 height 7
click at [838, 399] on span "Next" at bounding box center [836, 398] width 13 height 7
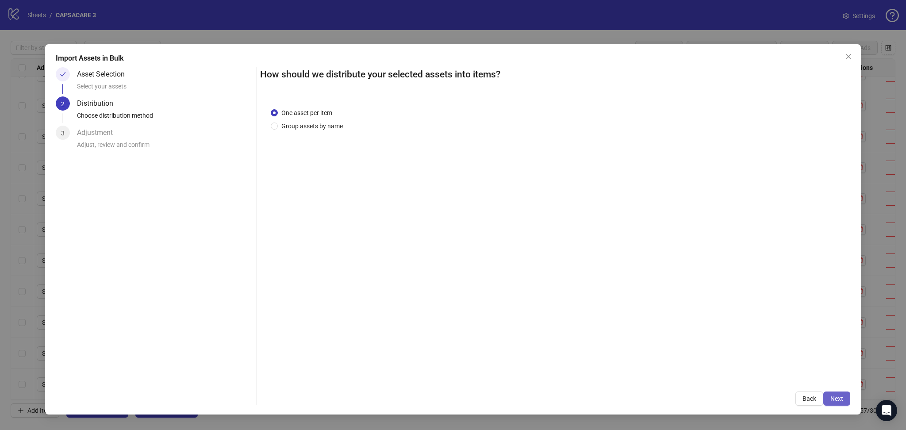
click at [842, 400] on span "Next" at bounding box center [836, 398] width 13 height 7
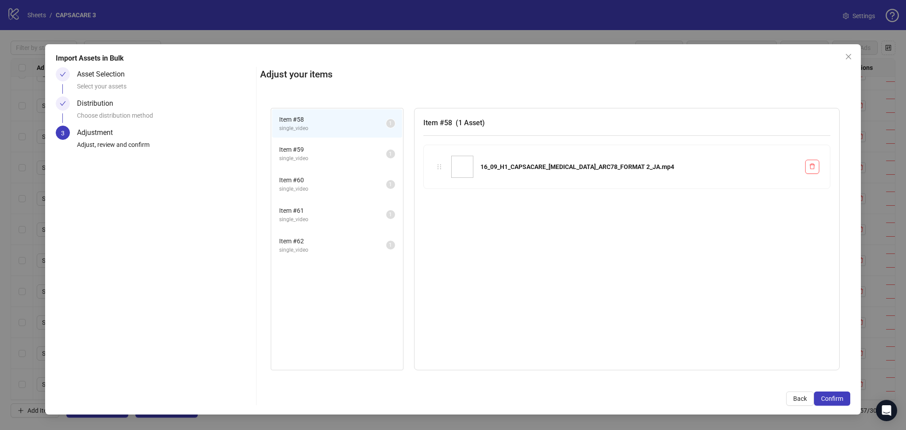
click at [842, 400] on span "Confirm" at bounding box center [832, 398] width 22 height 7
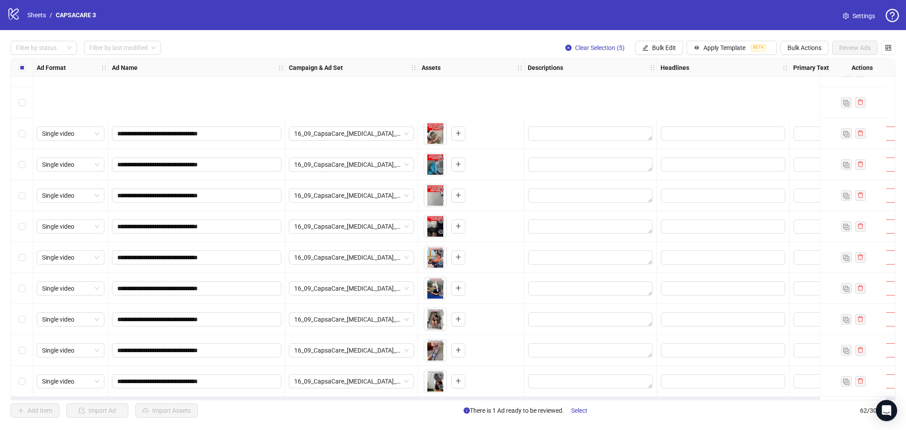
scroll to position [1600, 0]
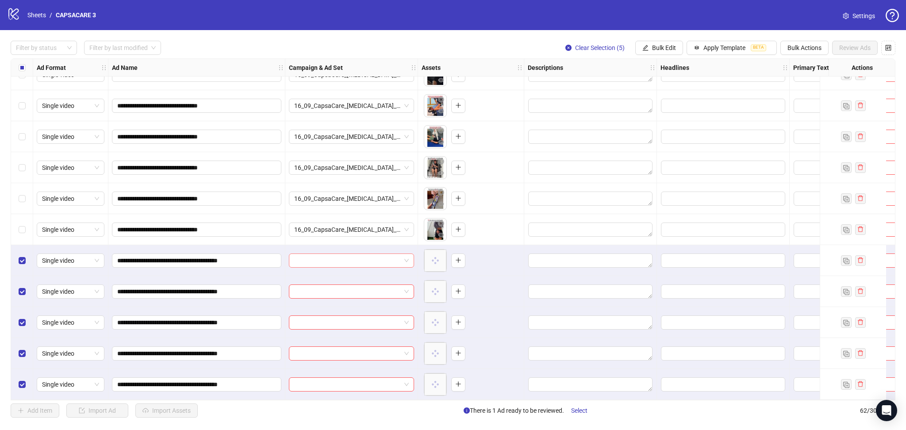
click at [324, 255] on input "search" at bounding box center [347, 260] width 107 height 13
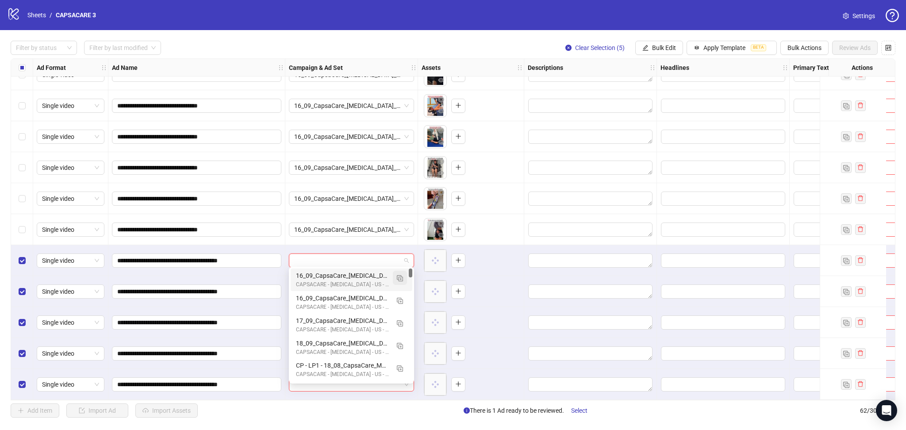
drag, startPoint x: 400, startPoint y: 276, endPoint x: 408, endPoint y: 277, distance: 8.2
click at [400, 276] on img "button" at bounding box center [400, 278] width 6 height 6
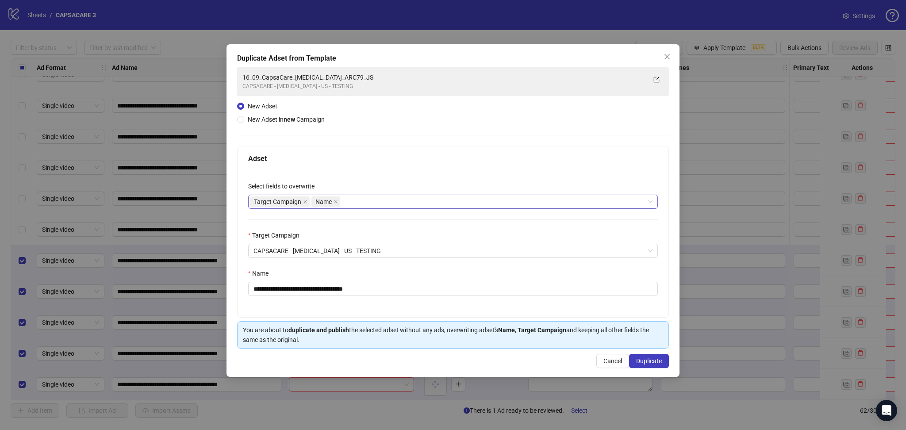
click at [302, 199] on span "Target Campaign" at bounding box center [280, 201] width 60 height 11
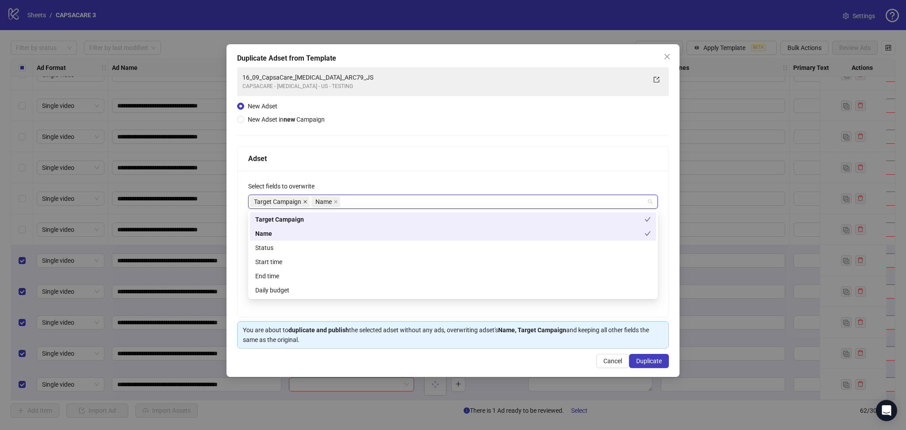
click at [306, 201] on icon "close" at bounding box center [305, 202] width 4 height 4
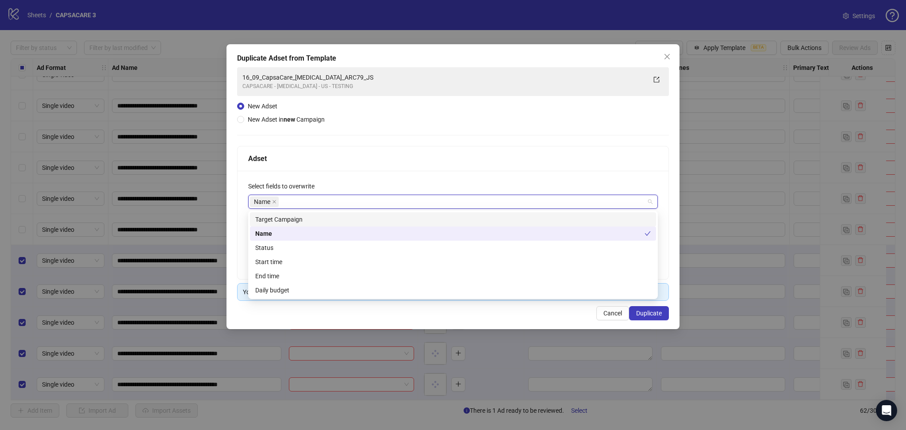
click at [439, 166] on div "Adset" at bounding box center [453, 158] width 431 height 25
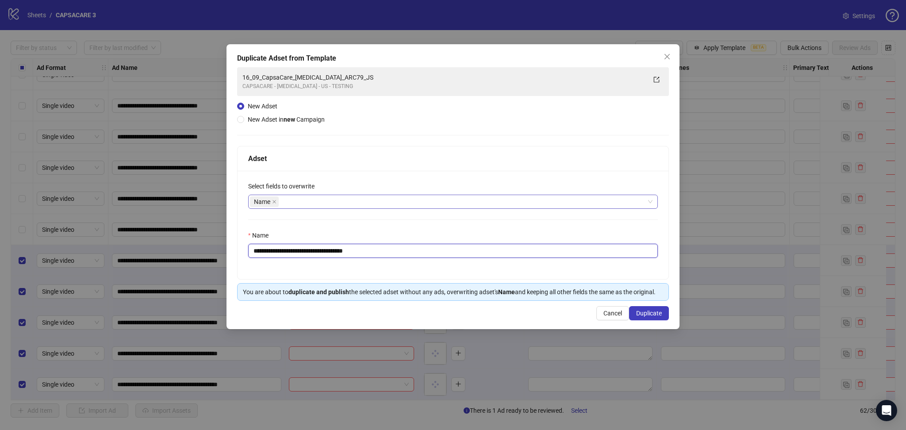
click at [402, 251] on input "**********" at bounding box center [453, 251] width 410 height 14
paste input "**"
type input "**********"
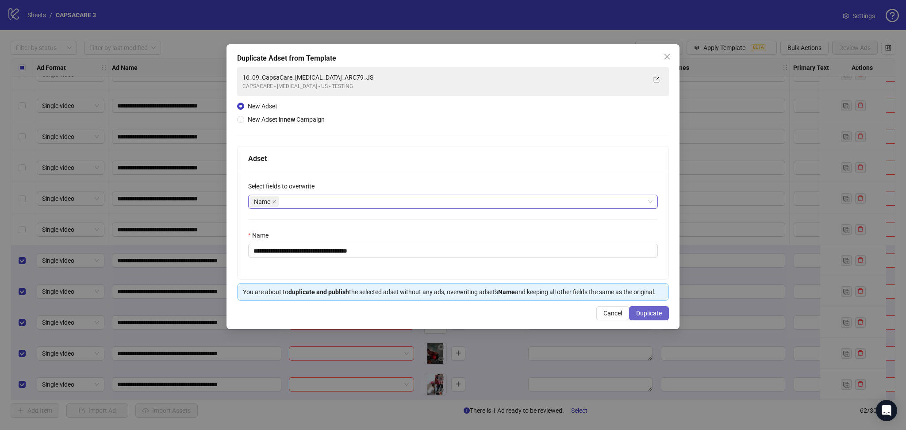
click at [657, 319] on button "Duplicate" at bounding box center [649, 313] width 40 height 14
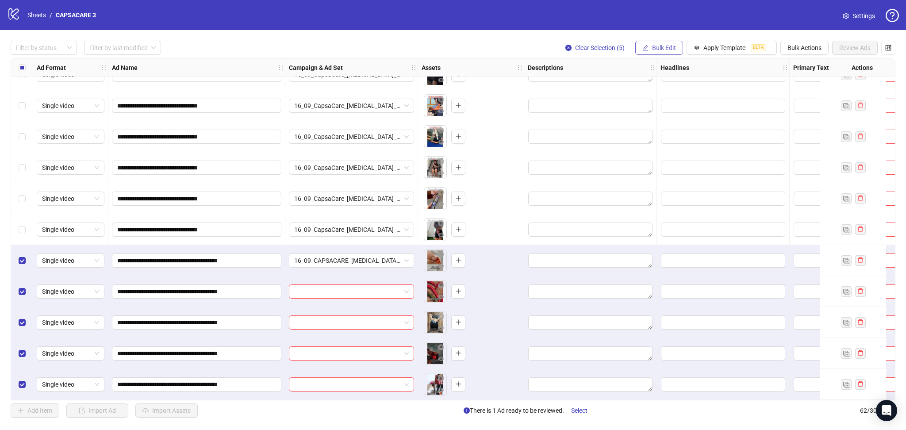
drag, startPoint x: 656, startPoint y: 46, endPoint x: 661, endPoint y: 49, distance: 5.9
click at [657, 46] on span "Bulk Edit" at bounding box center [664, 47] width 24 height 7
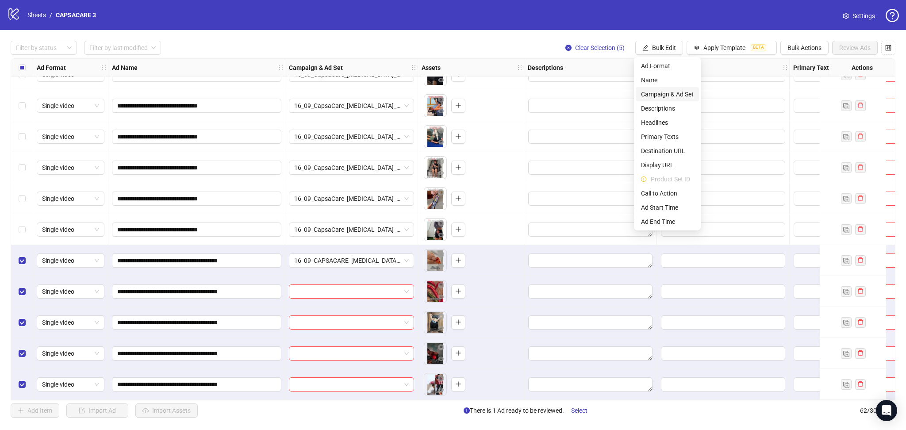
click at [673, 95] on span "Campaign & Ad Set" at bounding box center [667, 94] width 53 height 10
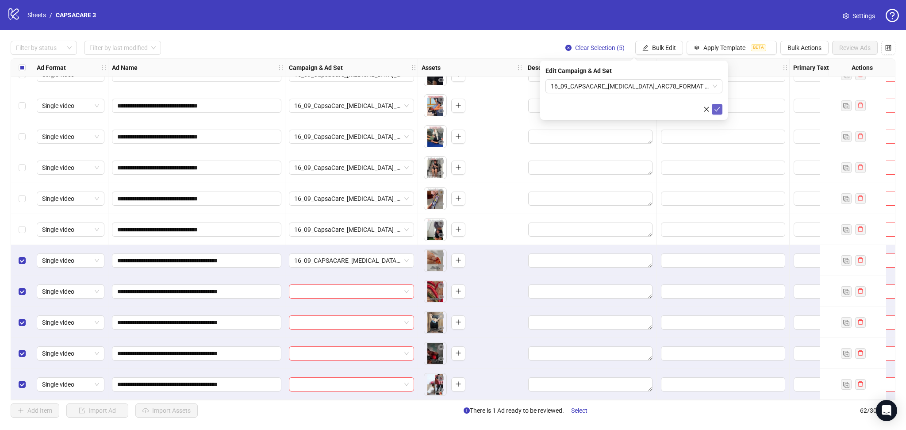
click at [718, 112] on icon "check" at bounding box center [717, 109] width 6 height 6
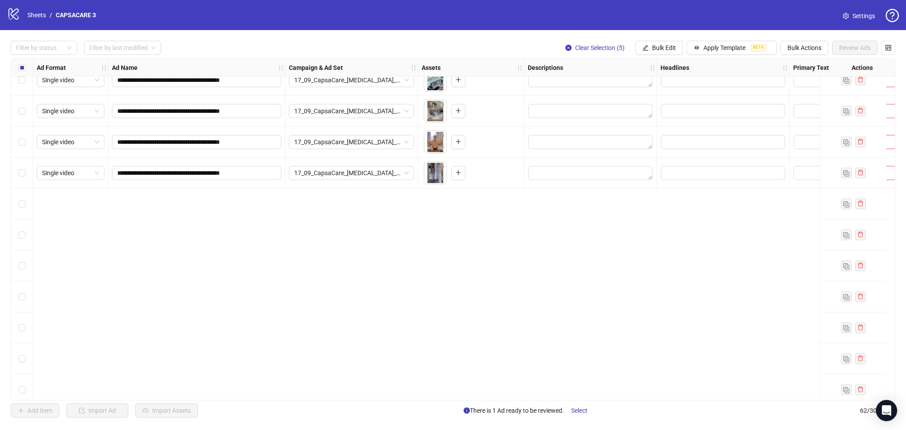
scroll to position [1088, 0]
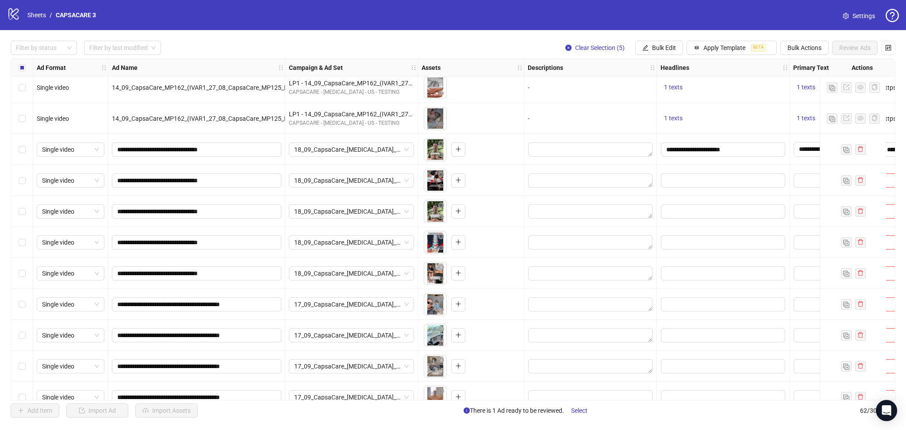
click at [16, 151] on div "Select row 38" at bounding box center [22, 149] width 22 height 31
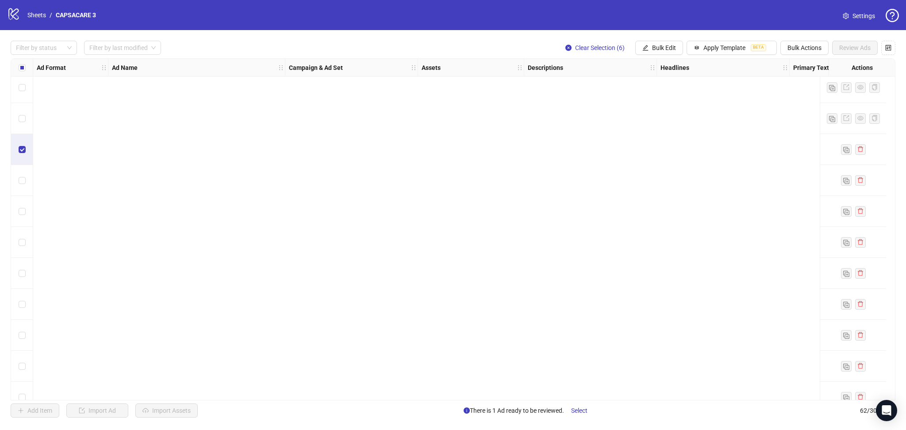
scroll to position [1600, 0]
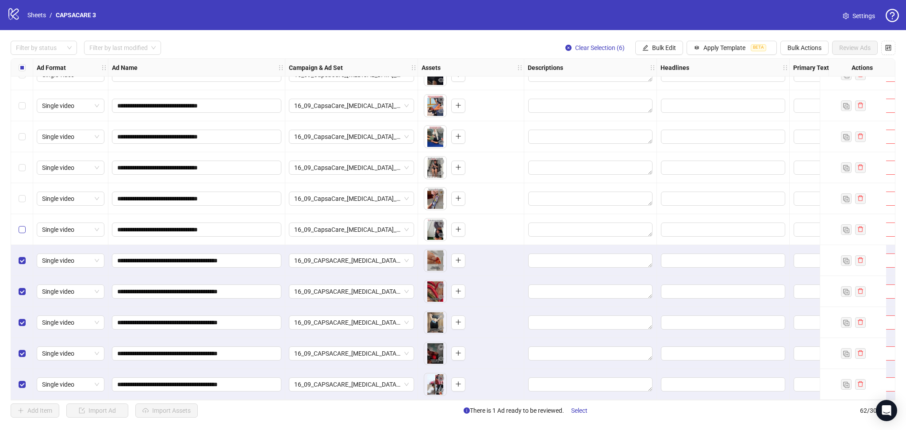
drag, startPoint x: 15, startPoint y: 224, endPoint x: 20, endPoint y: 223, distance: 5.5
click at [15, 224] on div "Select row 57" at bounding box center [22, 229] width 22 height 31
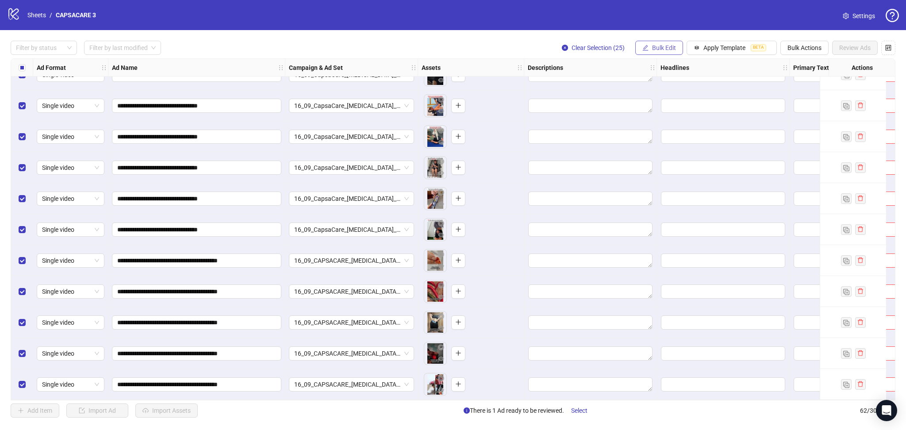
click at [657, 46] on span "Bulk Edit" at bounding box center [664, 47] width 24 height 7
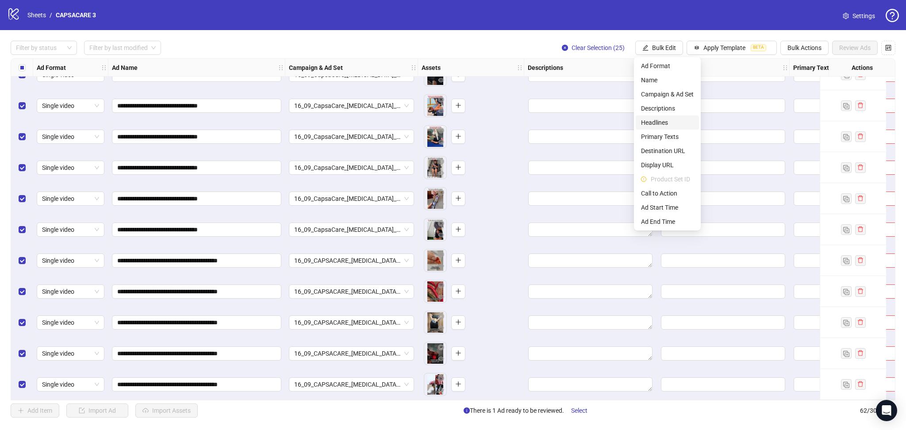
click at [669, 121] on span "Headlines" at bounding box center [667, 123] width 53 height 10
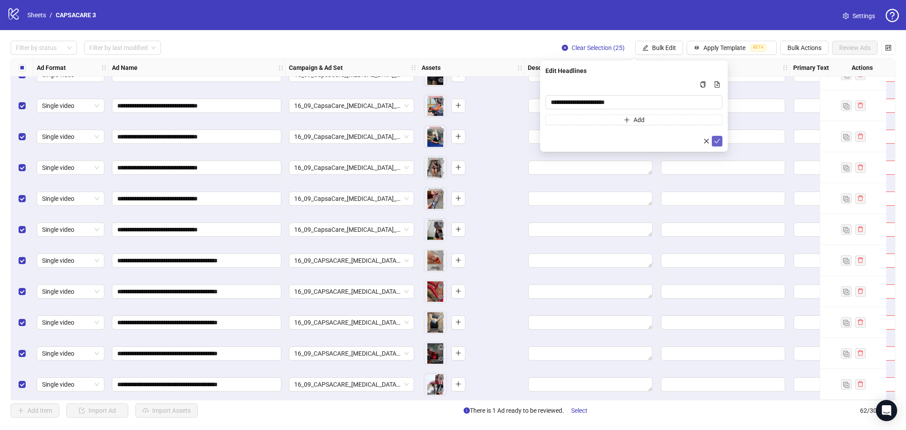
click at [719, 141] on icon "check" at bounding box center [717, 141] width 6 height 6
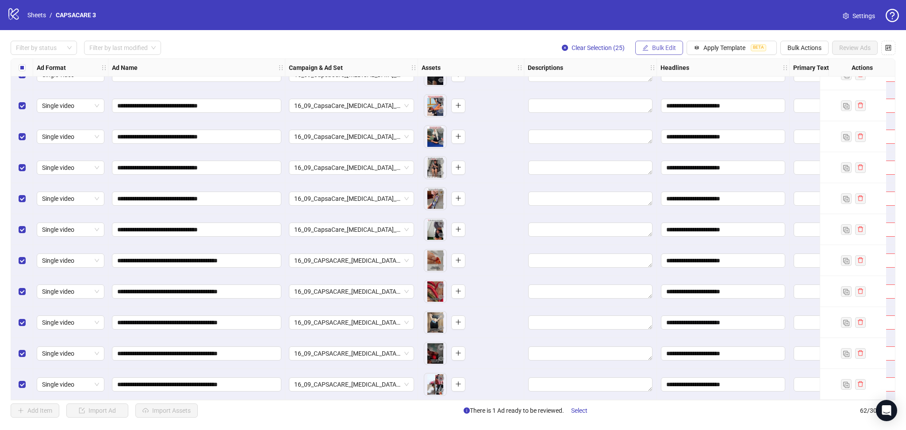
click at [654, 43] on button "Bulk Edit" at bounding box center [659, 48] width 48 height 14
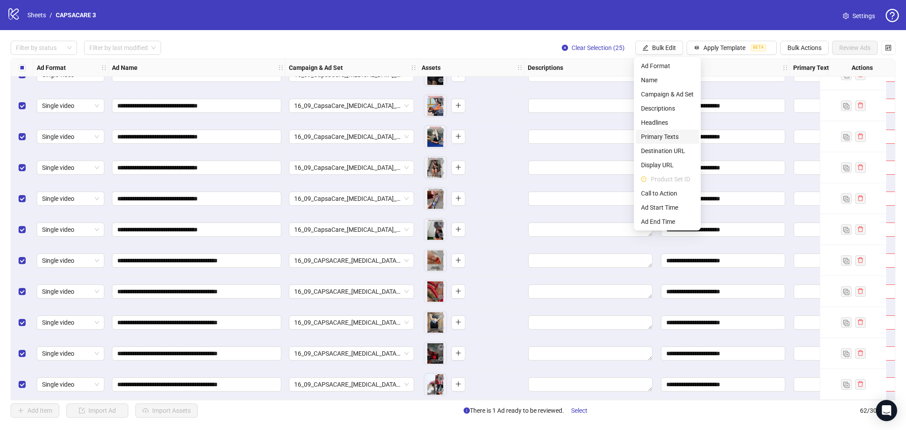
click at [678, 140] on span "Primary Texts" at bounding box center [667, 137] width 53 height 10
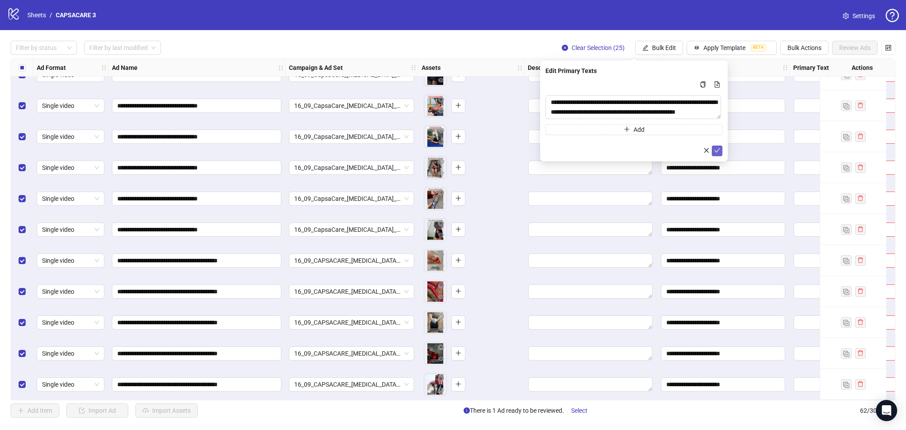
click at [718, 150] on icon "check" at bounding box center [717, 150] width 6 height 6
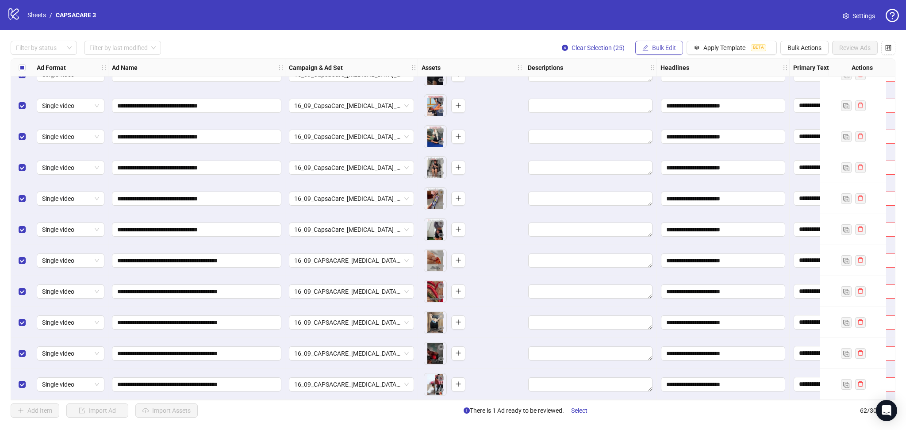
click at [656, 49] on span "Bulk Edit" at bounding box center [664, 47] width 24 height 7
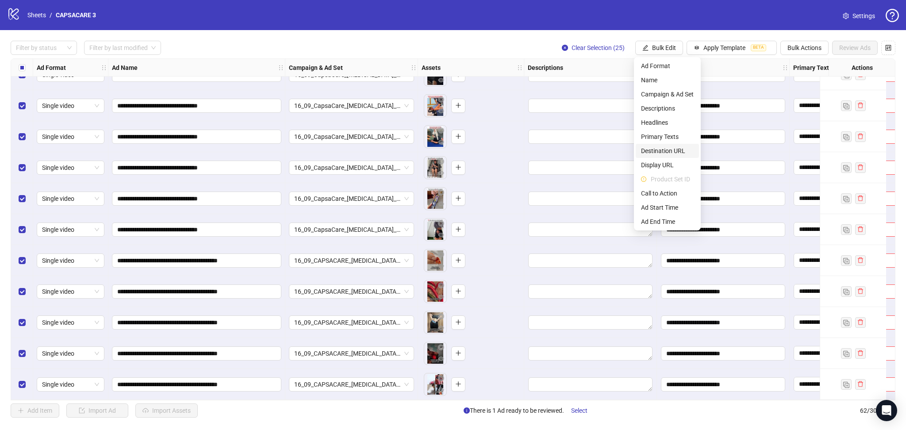
click at [671, 150] on span "Destination URL" at bounding box center [667, 151] width 53 height 10
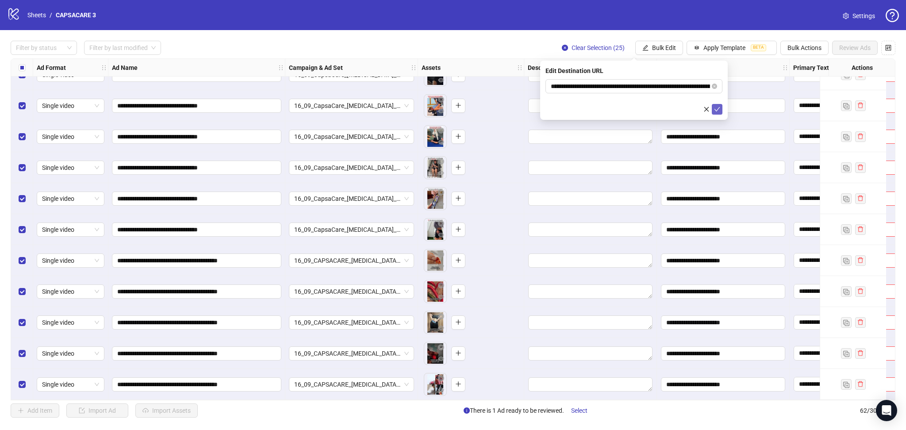
click at [719, 113] on button "submit" at bounding box center [717, 109] width 11 height 11
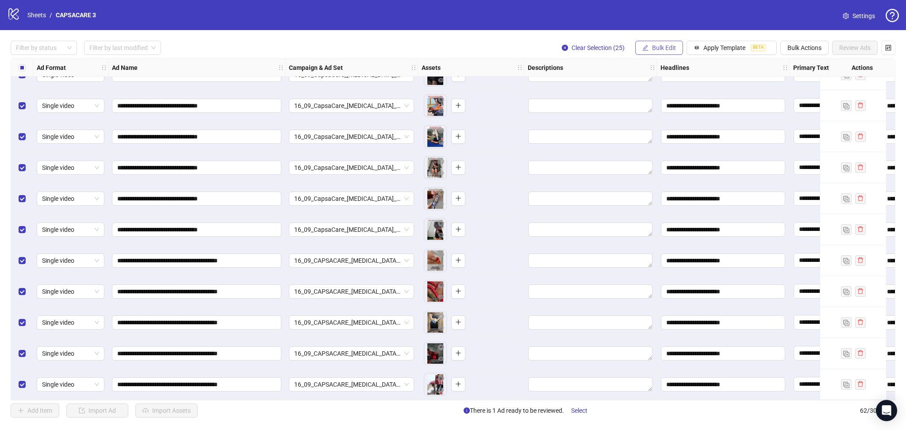
click at [653, 45] on span "Bulk Edit" at bounding box center [664, 47] width 24 height 7
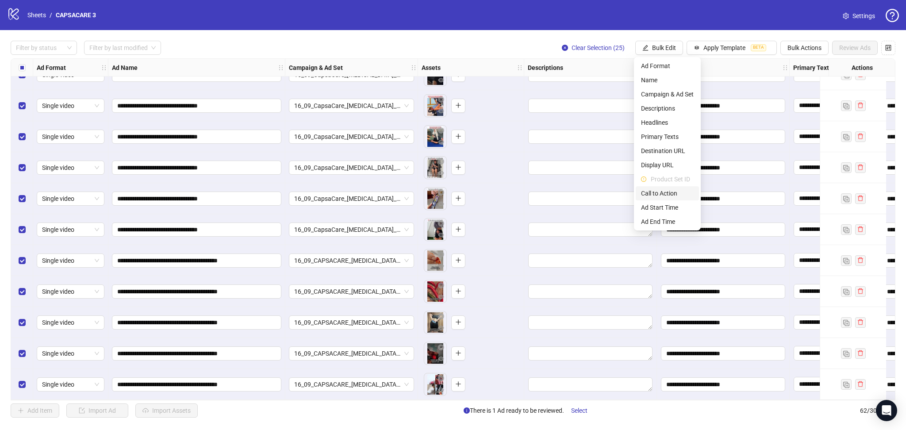
click at [673, 192] on span "Call to Action" at bounding box center [667, 193] width 53 height 10
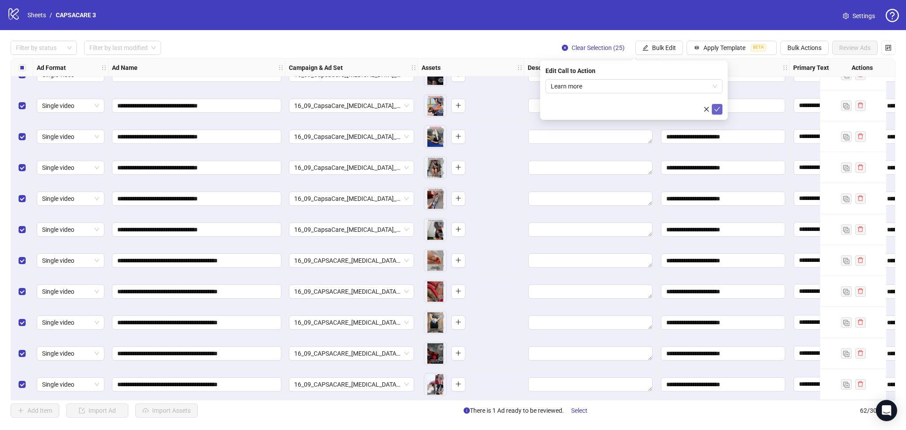
click at [715, 106] on icon "check" at bounding box center [717, 109] width 6 height 6
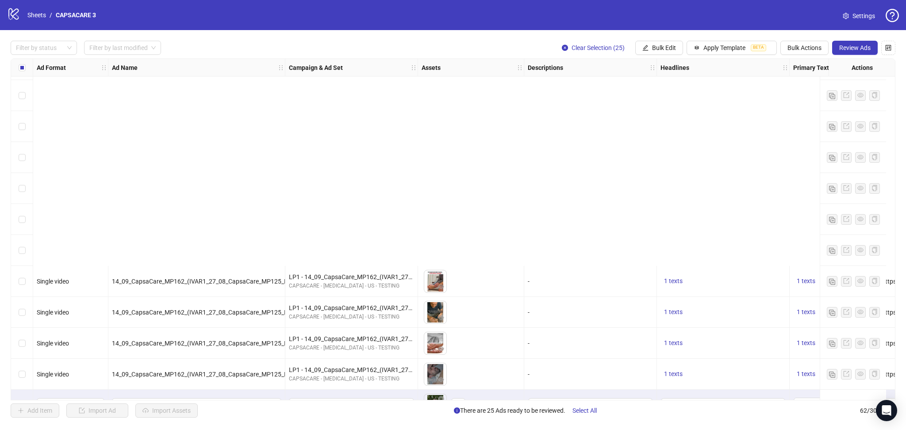
scroll to position [1088, 0]
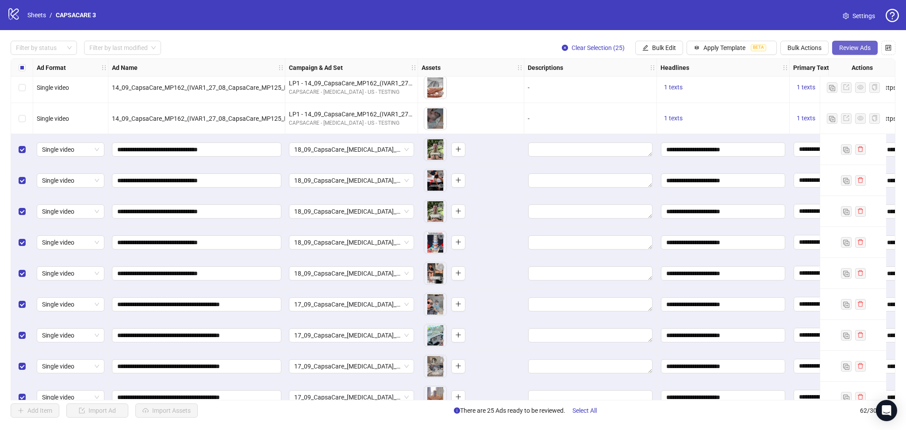
click at [843, 48] on span "Review Ads" at bounding box center [854, 47] width 31 height 7
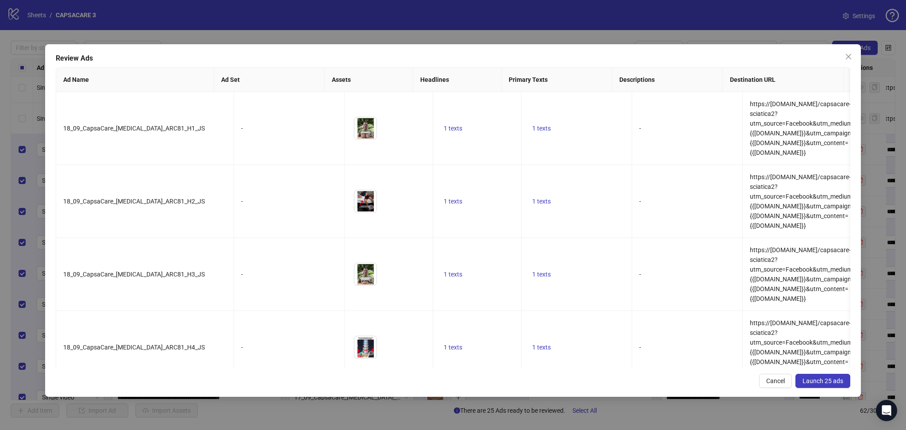
click at [828, 377] on button "Launch 25 ads" at bounding box center [822, 381] width 55 height 14
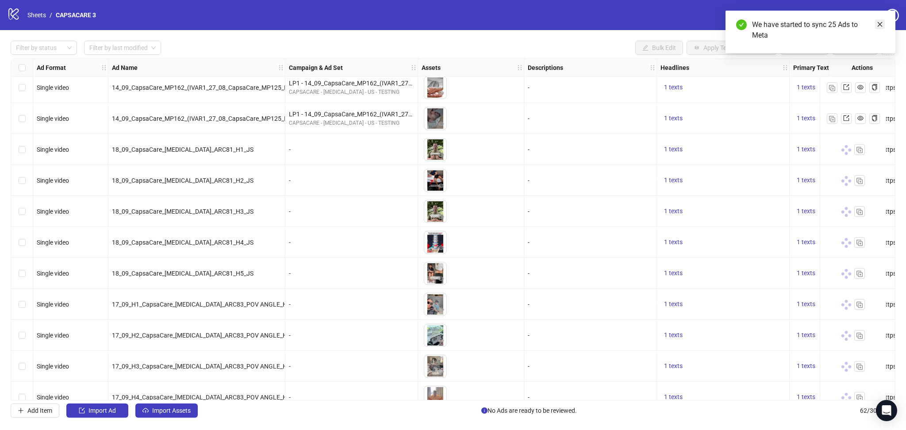
click at [883, 27] on link "Close" at bounding box center [880, 24] width 10 height 10
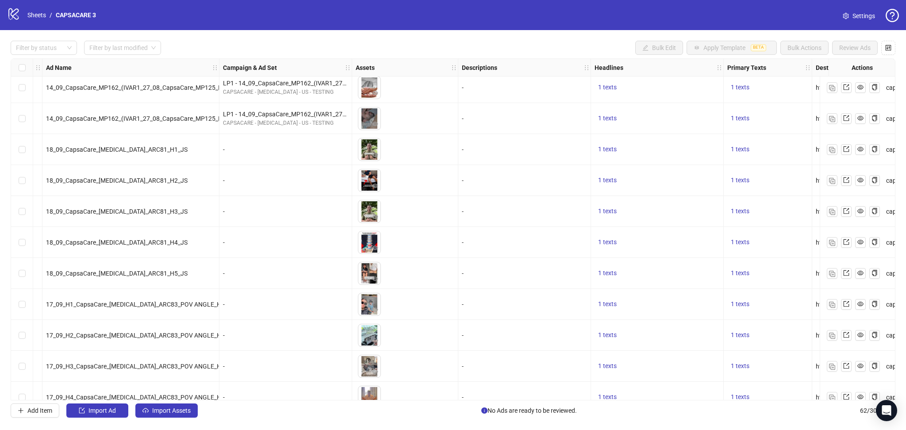
drag, startPoint x: 884, startPoint y: 275, endPoint x: 886, endPoint y: 302, distance: 27.0
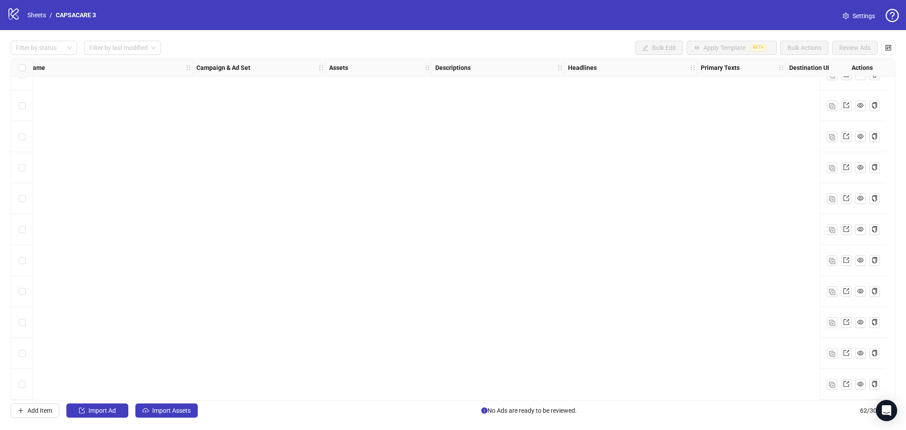
scroll to position [1088, 92]
